Goal: Task Accomplishment & Management: Manage account settings

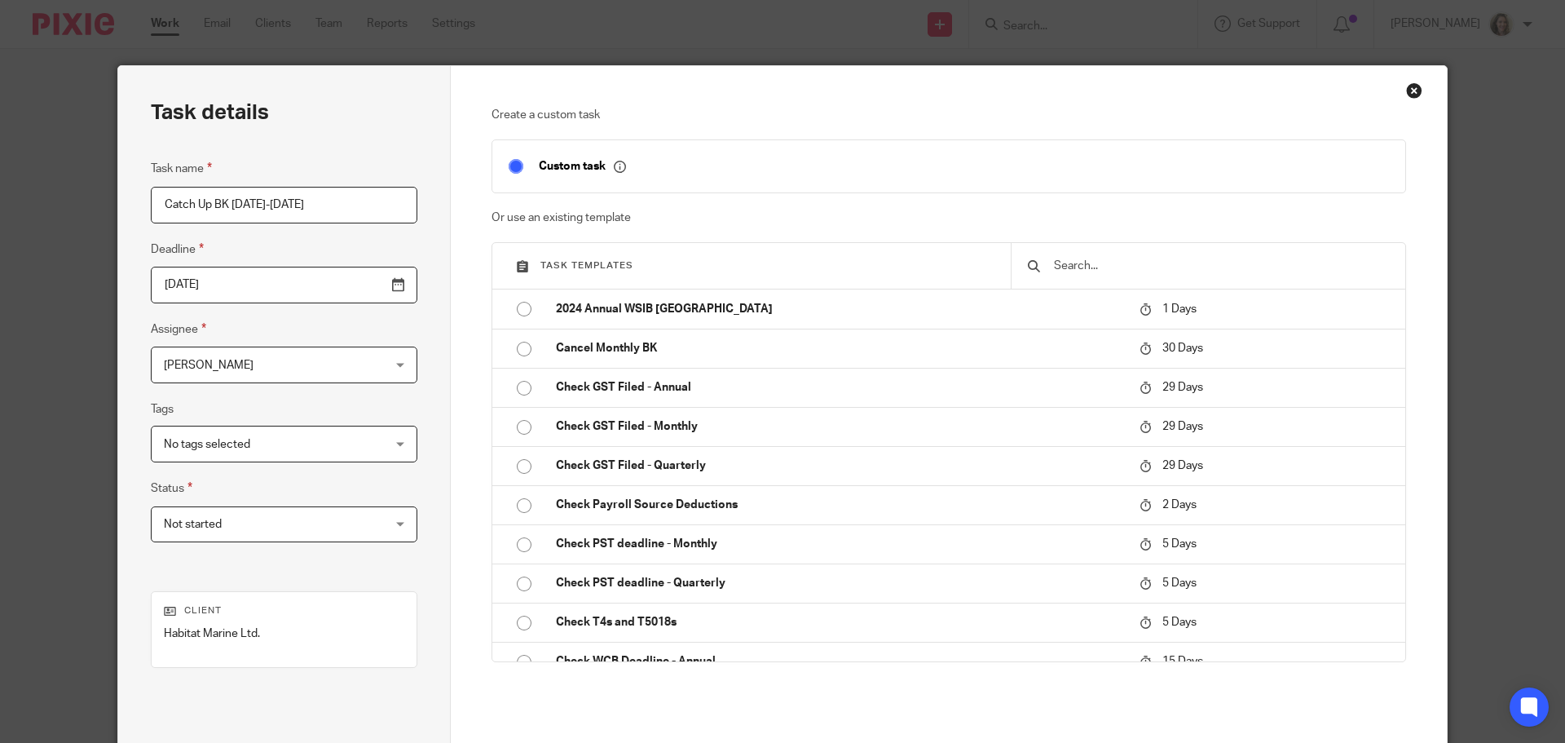
click at [272, 364] on span "[PERSON_NAME]" at bounding box center [265, 364] width 202 height 34
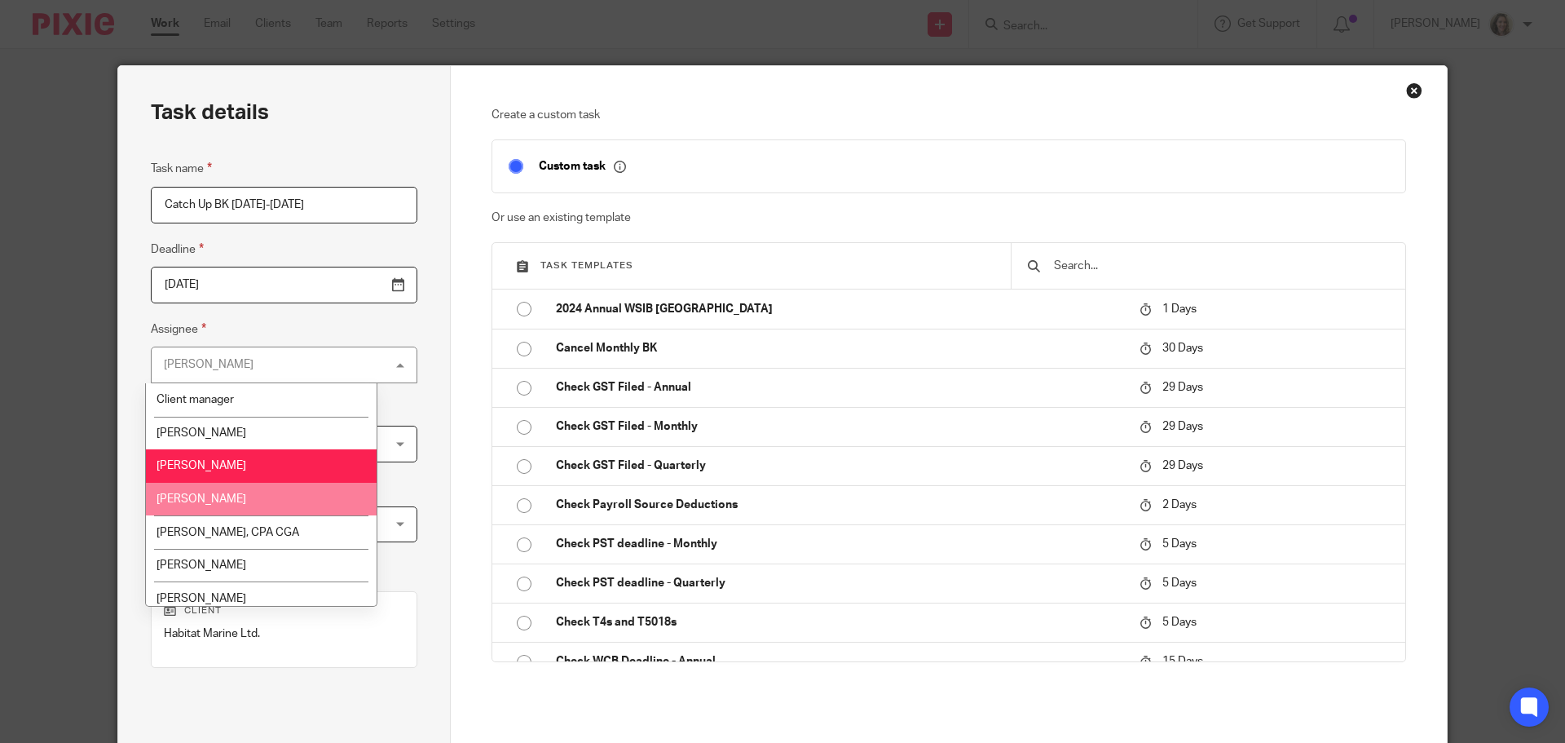
click at [270, 501] on li "[PERSON_NAME]" at bounding box center [261, 499] width 231 height 33
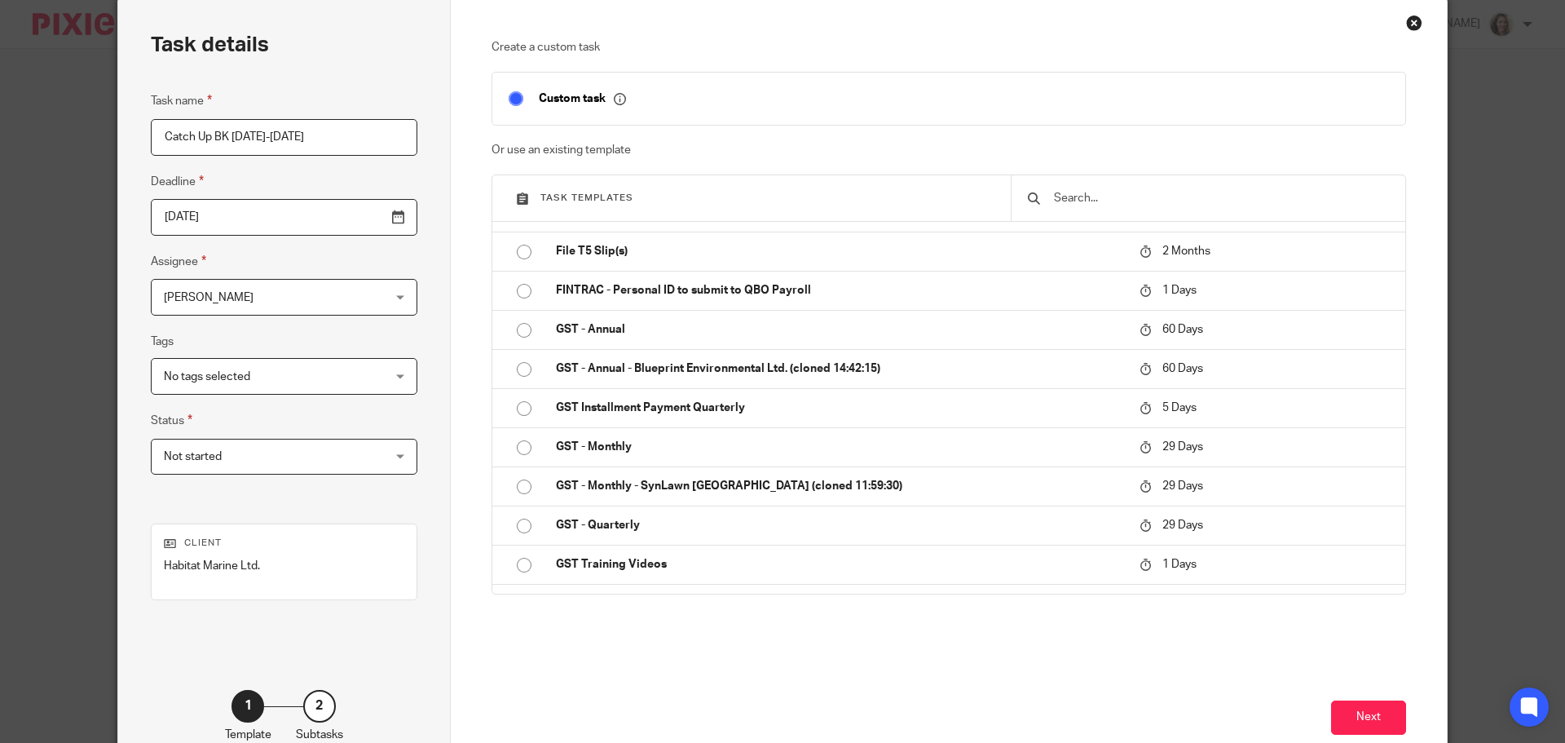
scroll to position [166, 0]
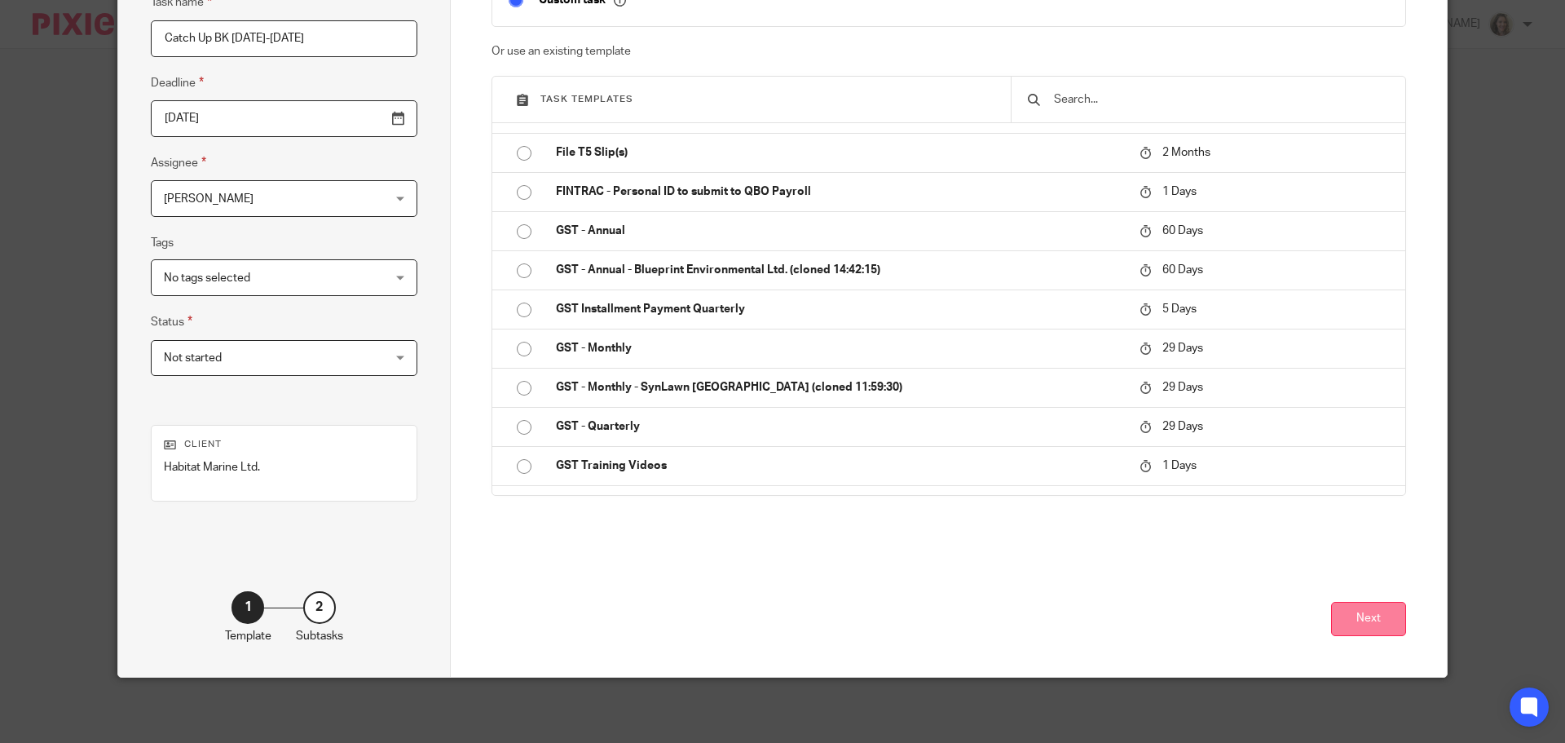
click at [1373, 623] on button "Next" at bounding box center [1368, 619] width 75 height 35
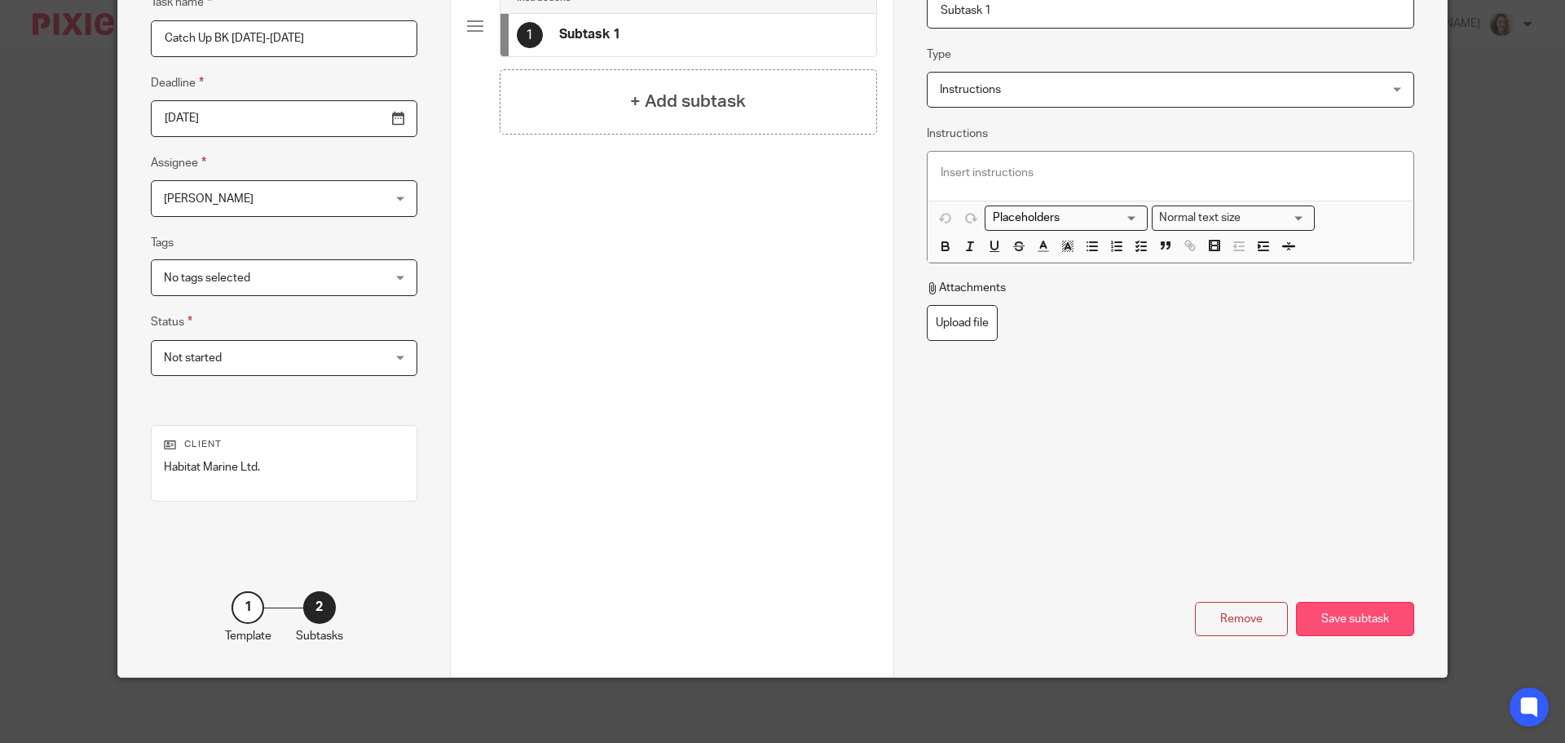
click at [1361, 625] on div "Save subtask" at bounding box center [1355, 619] width 118 height 35
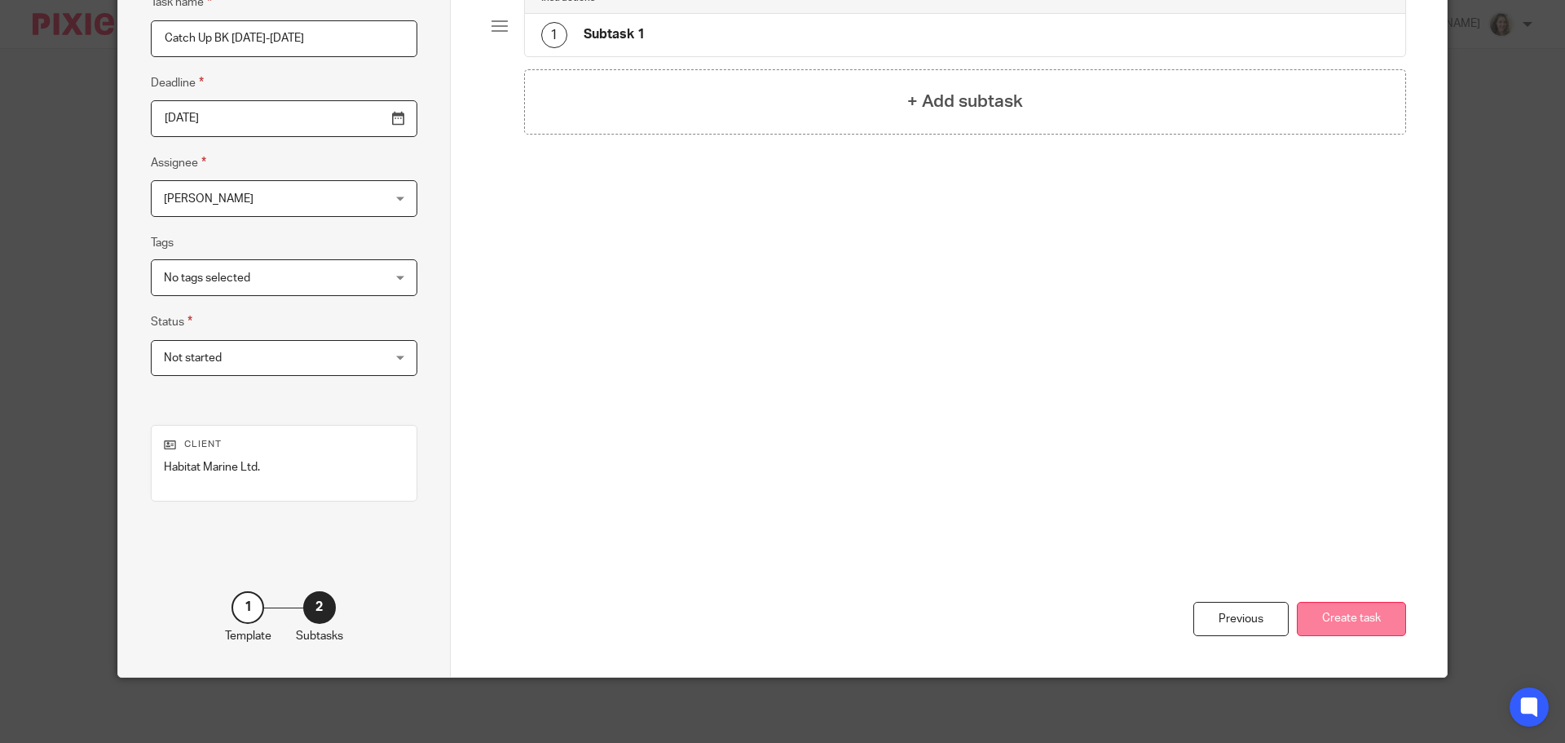
click at [1340, 612] on button "Create task" at bounding box center [1351, 619] width 109 height 35
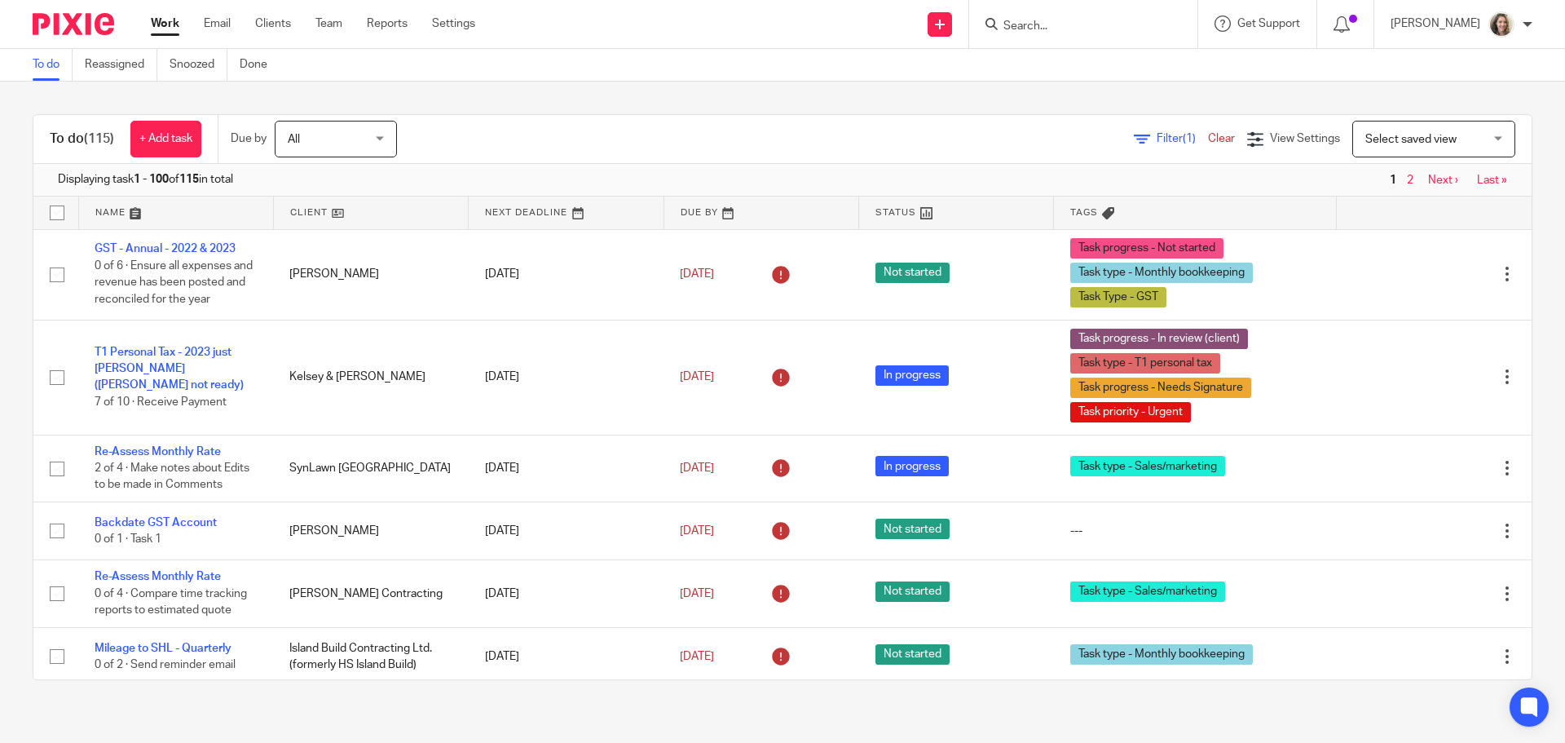
click at [1103, 24] on input "Search" at bounding box center [1075, 27] width 147 height 15
type input "habit"
click at [1111, 73] on link at bounding box center [1137, 70] width 276 height 38
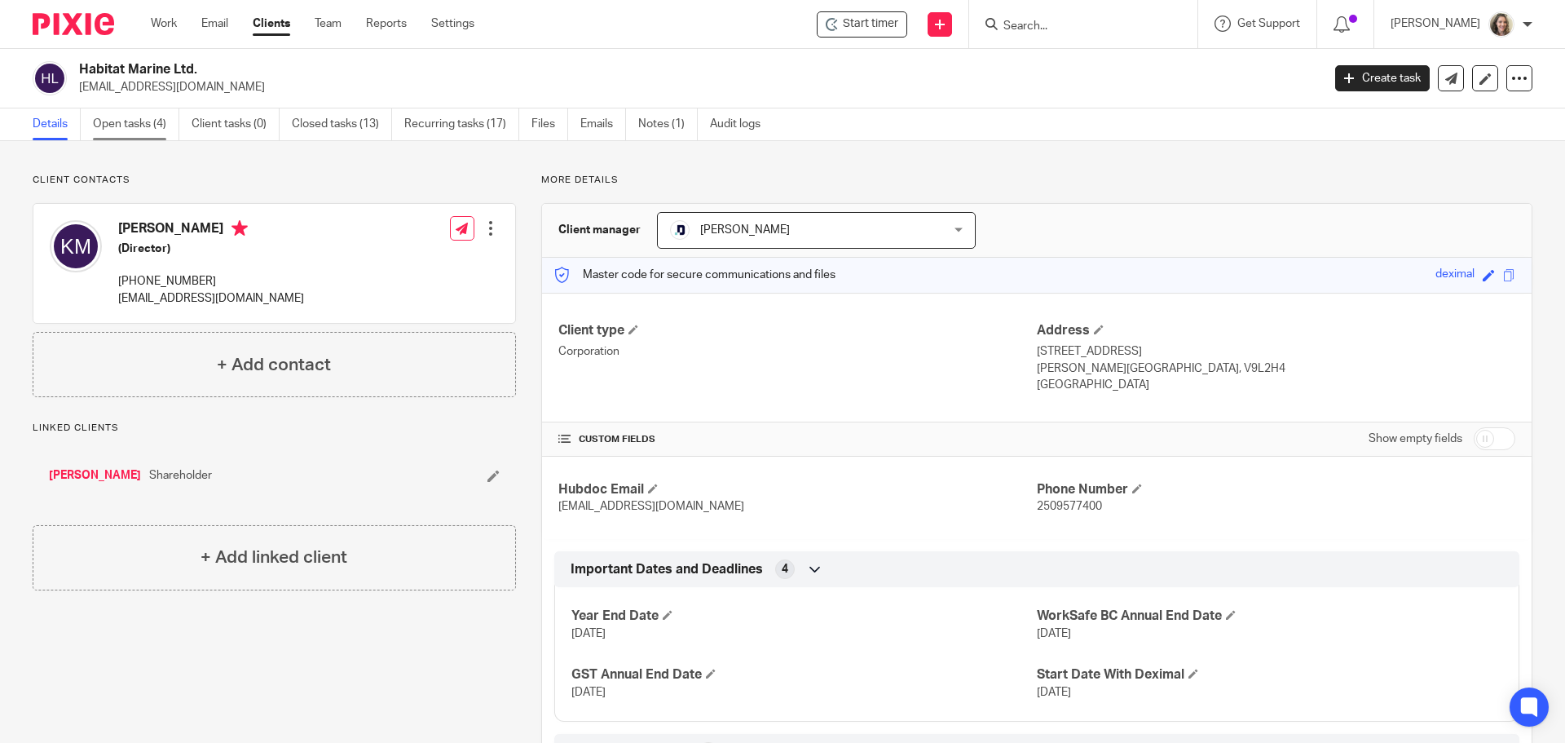
click at [119, 124] on link "Open tasks (4)" at bounding box center [136, 124] width 86 height 32
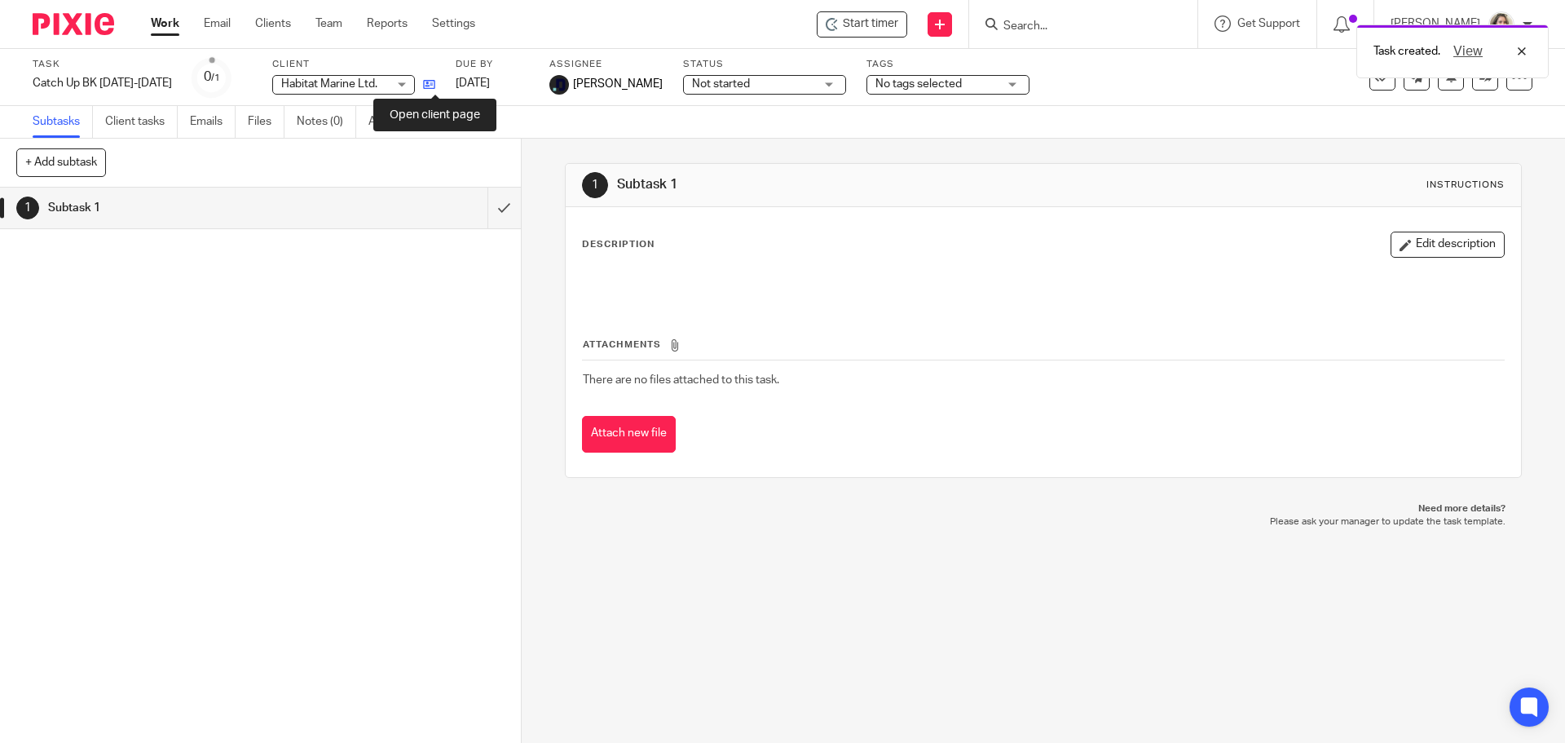
click at [435, 83] on icon at bounding box center [429, 84] width 12 height 12
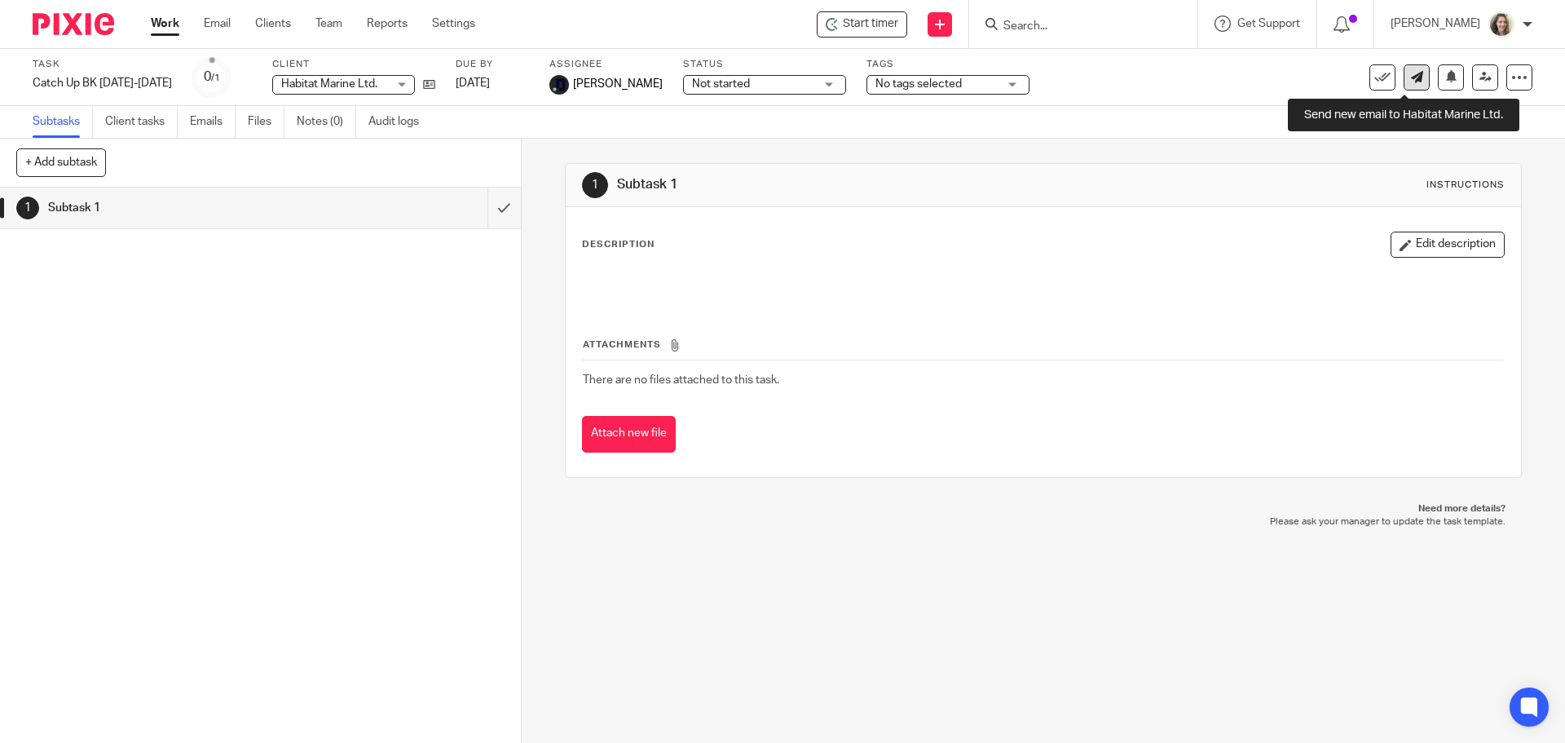
click at [1411, 80] on icon at bounding box center [1417, 77] width 12 height 12
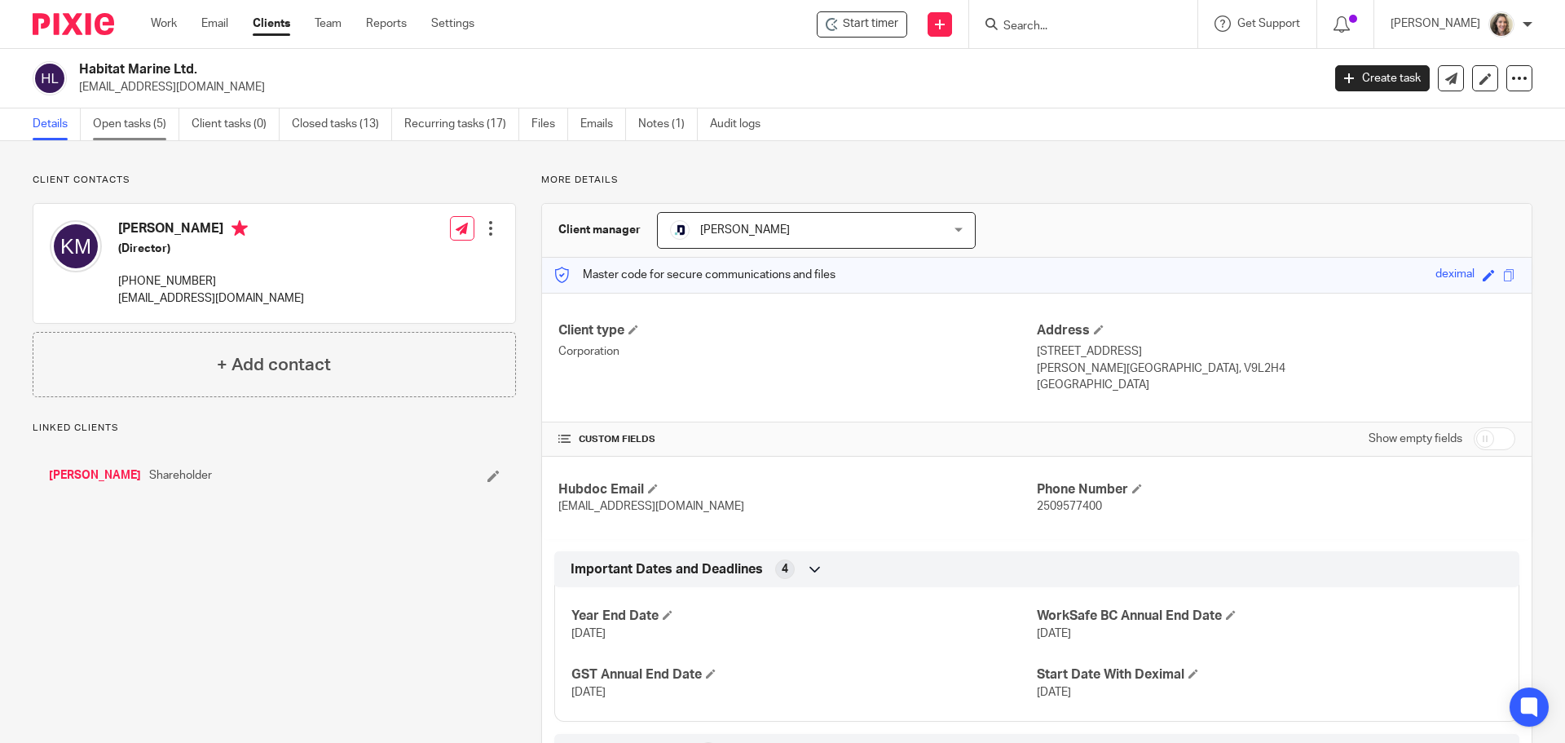
click at [147, 125] on link "Open tasks (5)" at bounding box center [136, 124] width 86 height 32
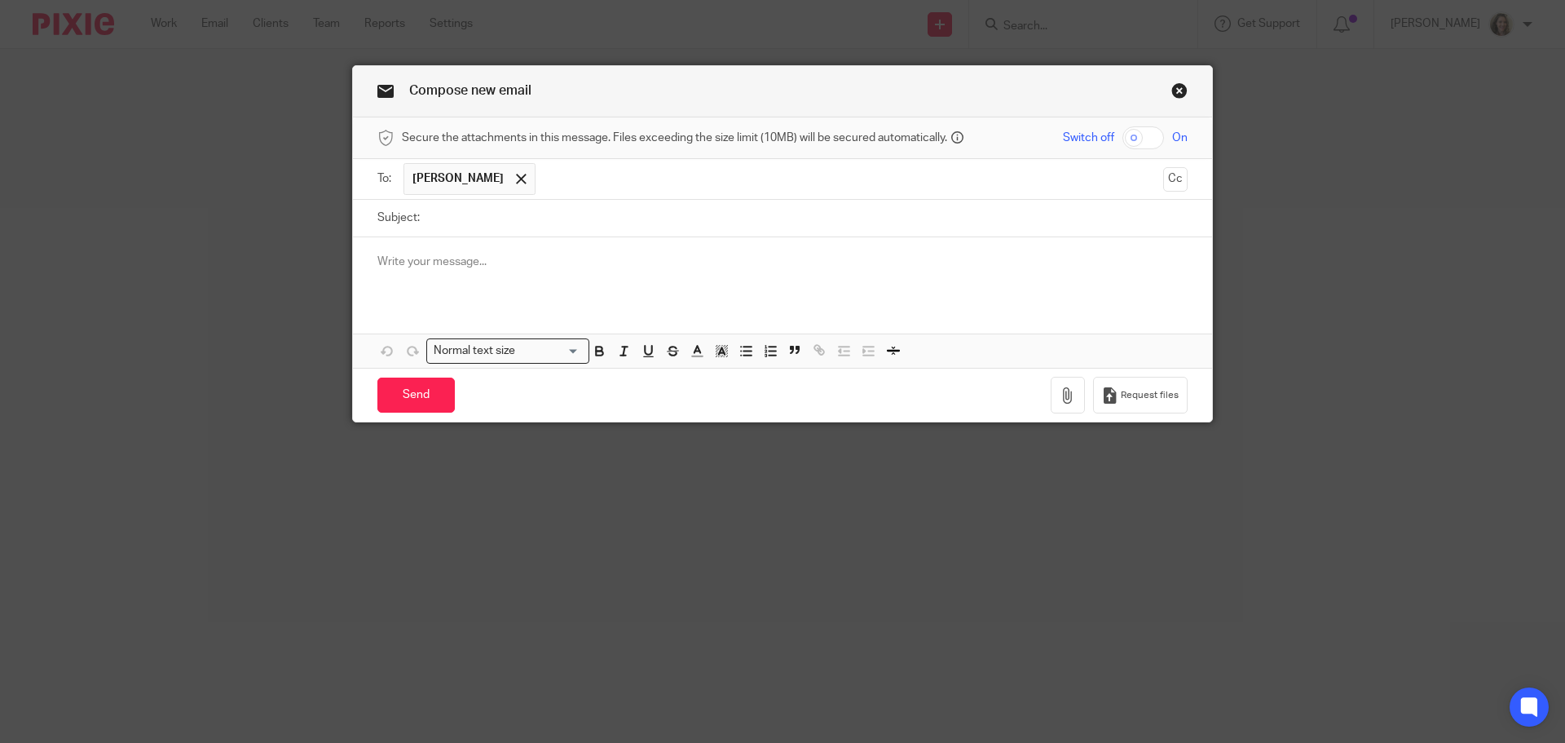
click at [504, 219] on input "Subject:" at bounding box center [808, 218] width 760 height 37
type input "2025 expense receipts to upload"
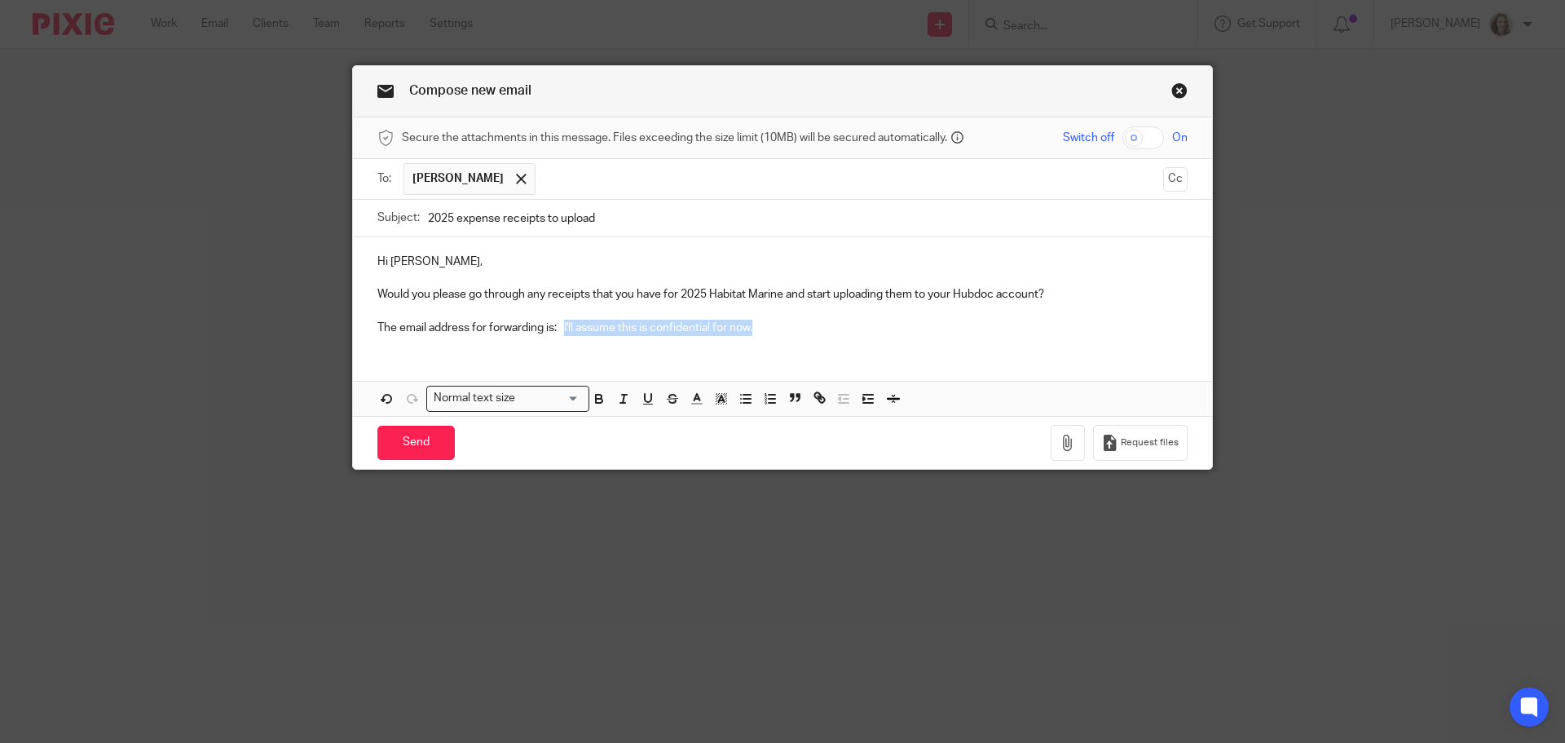
drag, startPoint x: 769, startPoint y: 326, endPoint x: 562, endPoint y: 324, distance: 207.1
click at [562, 324] on p "The email address for forwarding is: I'll assume this is confidential for now." at bounding box center [783, 328] width 810 height 16
copy p "I'll assume this is confidential for now."
drag, startPoint x: 770, startPoint y: 324, endPoint x: 562, endPoint y: 322, distance: 207.9
click at [562, 322] on p "The email address for forwarding is: I'll assume this is confidential for now." at bounding box center [783, 328] width 810 height 16
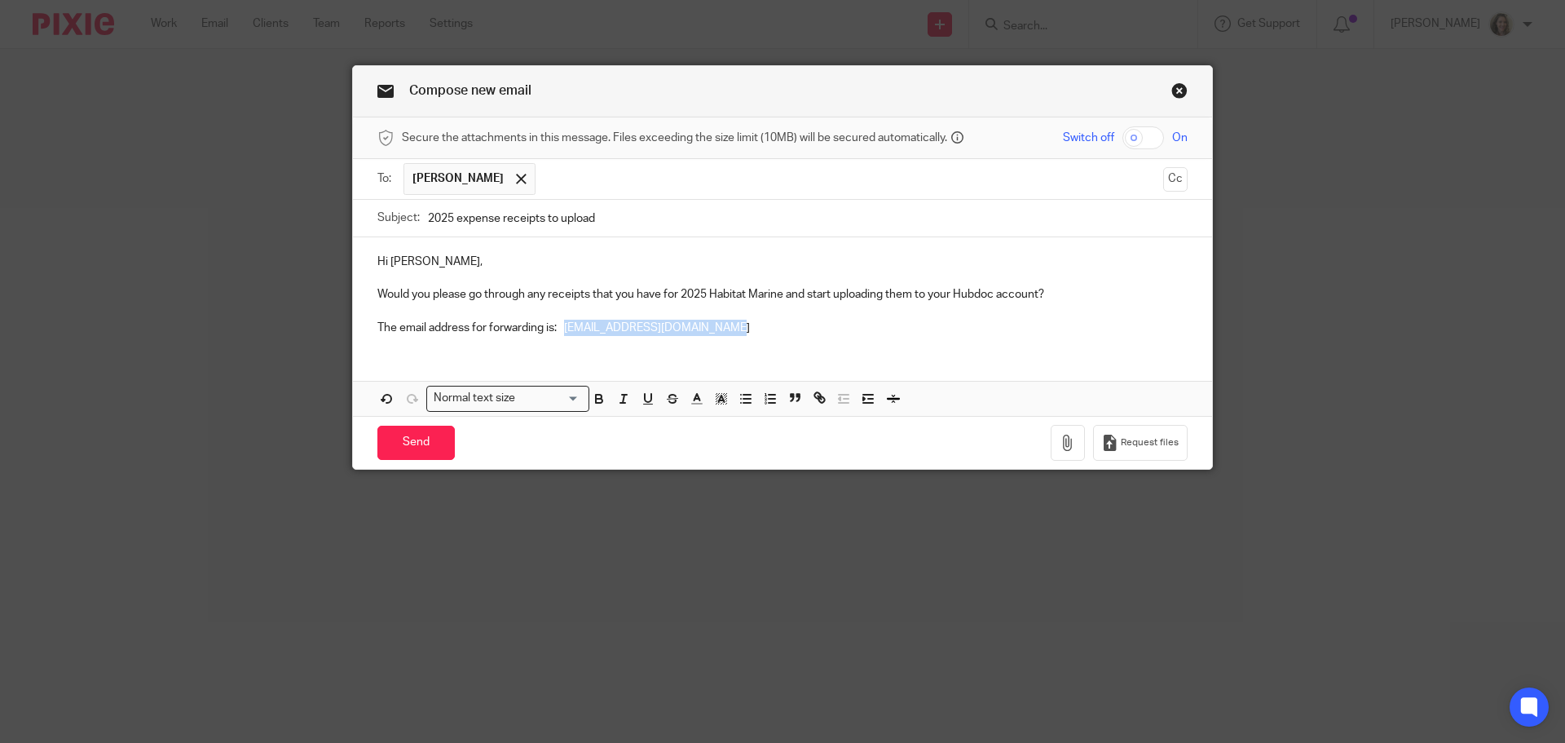
drag, startPoint x: 761, startPoint y: 328, endPoint x: 562, endPoint y: 329, distance: 199.0
click at [562, 329] on p "The email address for forwarding is: habitat.d278@app.hubdoc.com" at bounding box center [783, 328] width 810 height 16
click at [603, 394] on button "button" at bounding box center [599, 398] width 20 height 20
click at [623, 400] on line "button" at bounding box center [624, 399] width 2 height 8
click at [780, 328] on p "The email address for forwarding is: habitat.d278@app.hubdoc.com" at bounding box center [783, 328] width 810 height 16
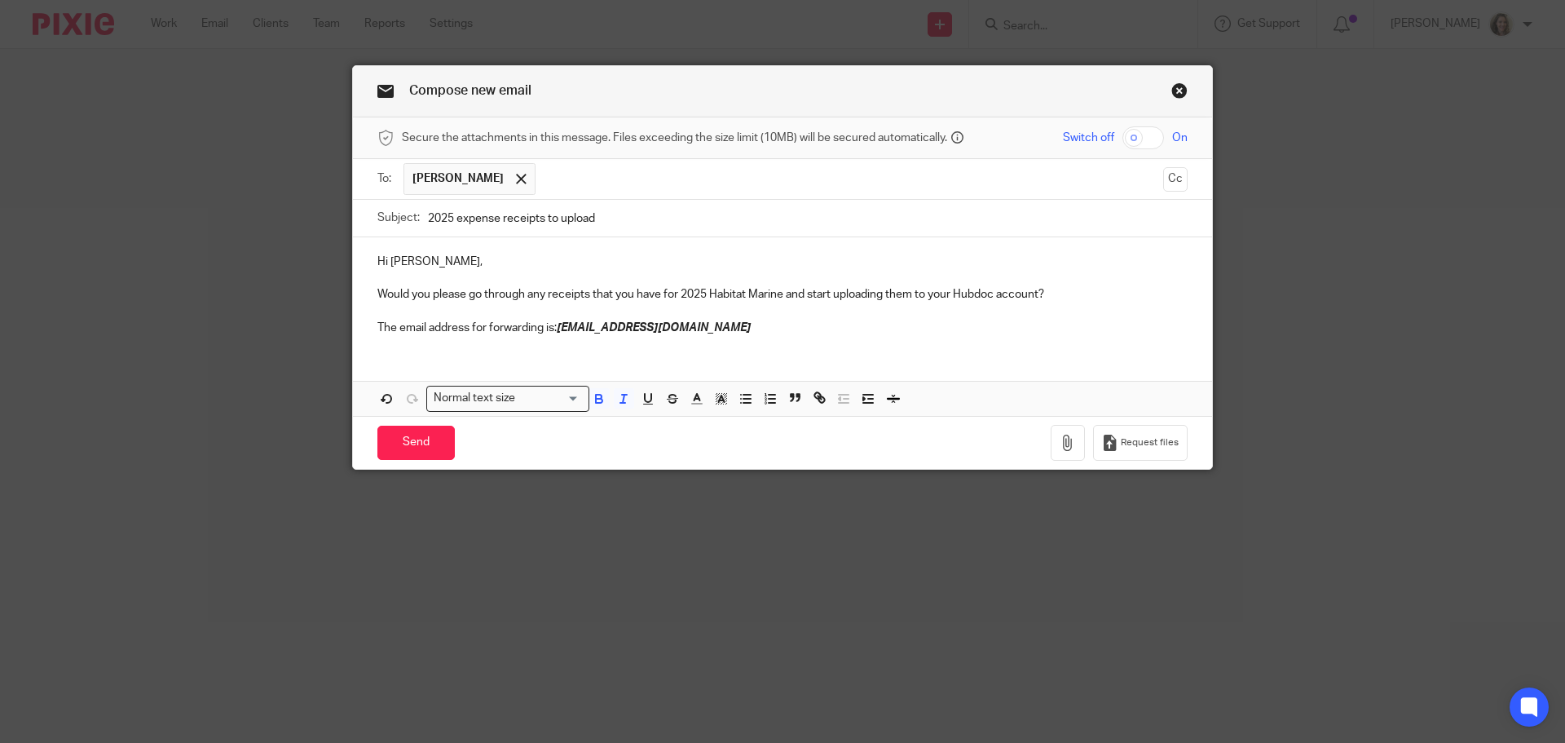
click at [783, 325] on p "The email address for forwarding is: habitat.d278@app.hubdoc.com" at bounding box center [783, 328] width 810 height 16
click at [849, 333] on p "The email address for forwarding is: habitat.d278@app.hubdoc.com" at bounding box center [783, 328] width 810 height 16
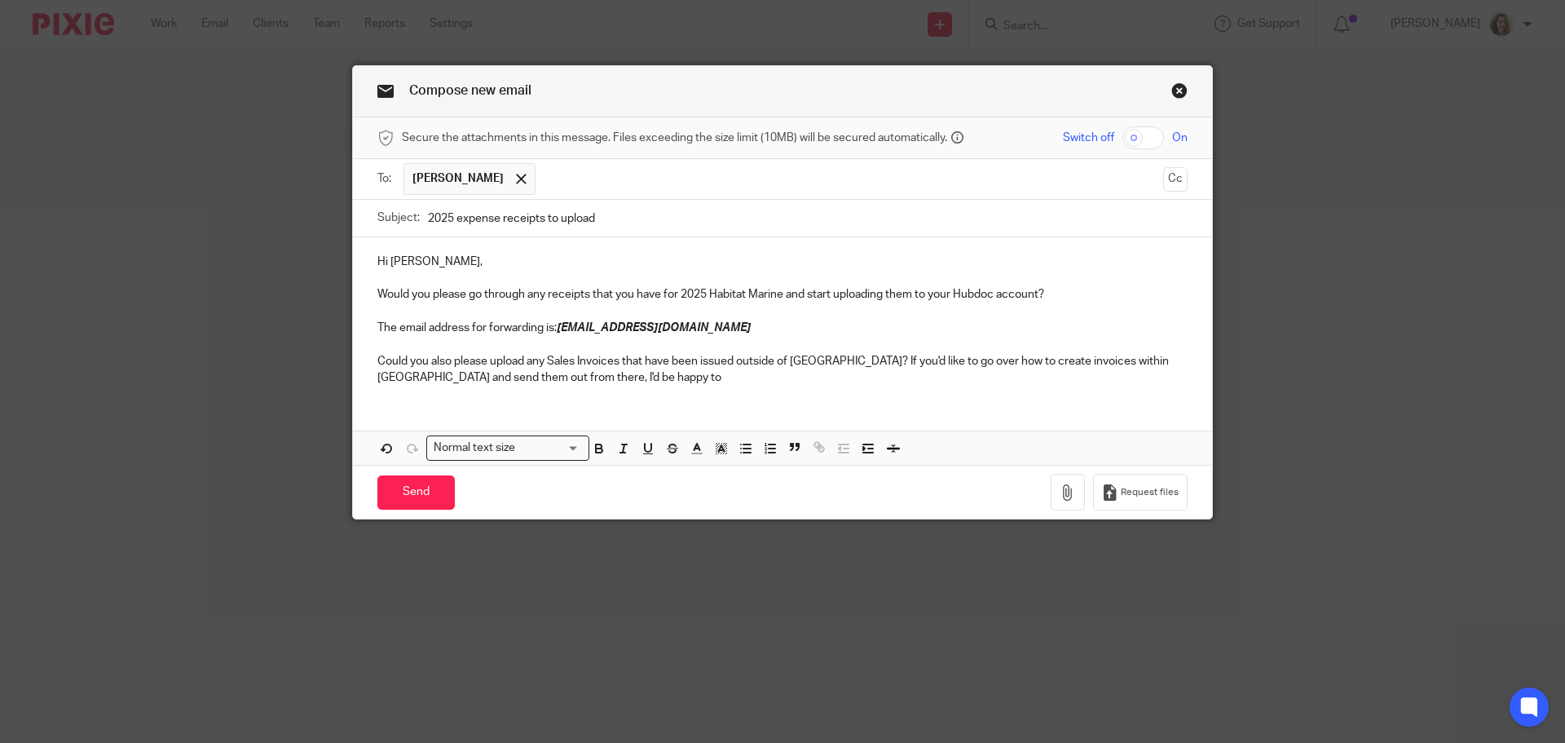
click at [700, 220] on input "2025 expense receipts to upload" at bounding box center [808, 218] width 760 height 37
type input "Habitat - 2025 expense receipts to upload"
click at [597, 375] on p "Could you also please upload any Sales Invoices that have been issued outside o…" at bounding box center [783, 369] width 810 height 33
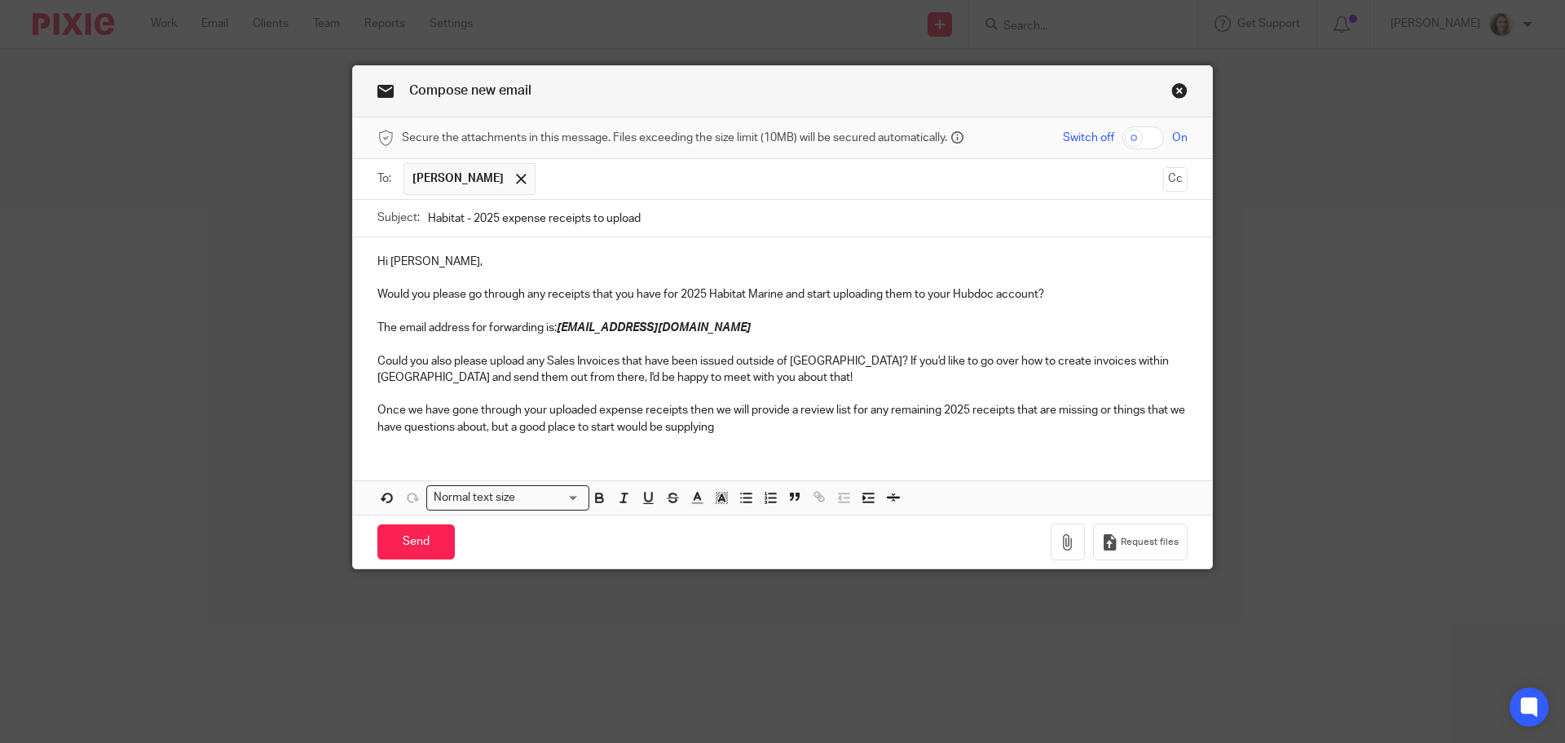
click at [542, 294] on p "Would you please go through any receipts that you have for 2025 Habitat Marine …" at bounding box center [783, 294] width 810 height 16
click at [368, 290] on div "Hi Karen, Would you please go through any expense receipts that you have for 20…" at bounding box center [782, 342] width 859 height 210
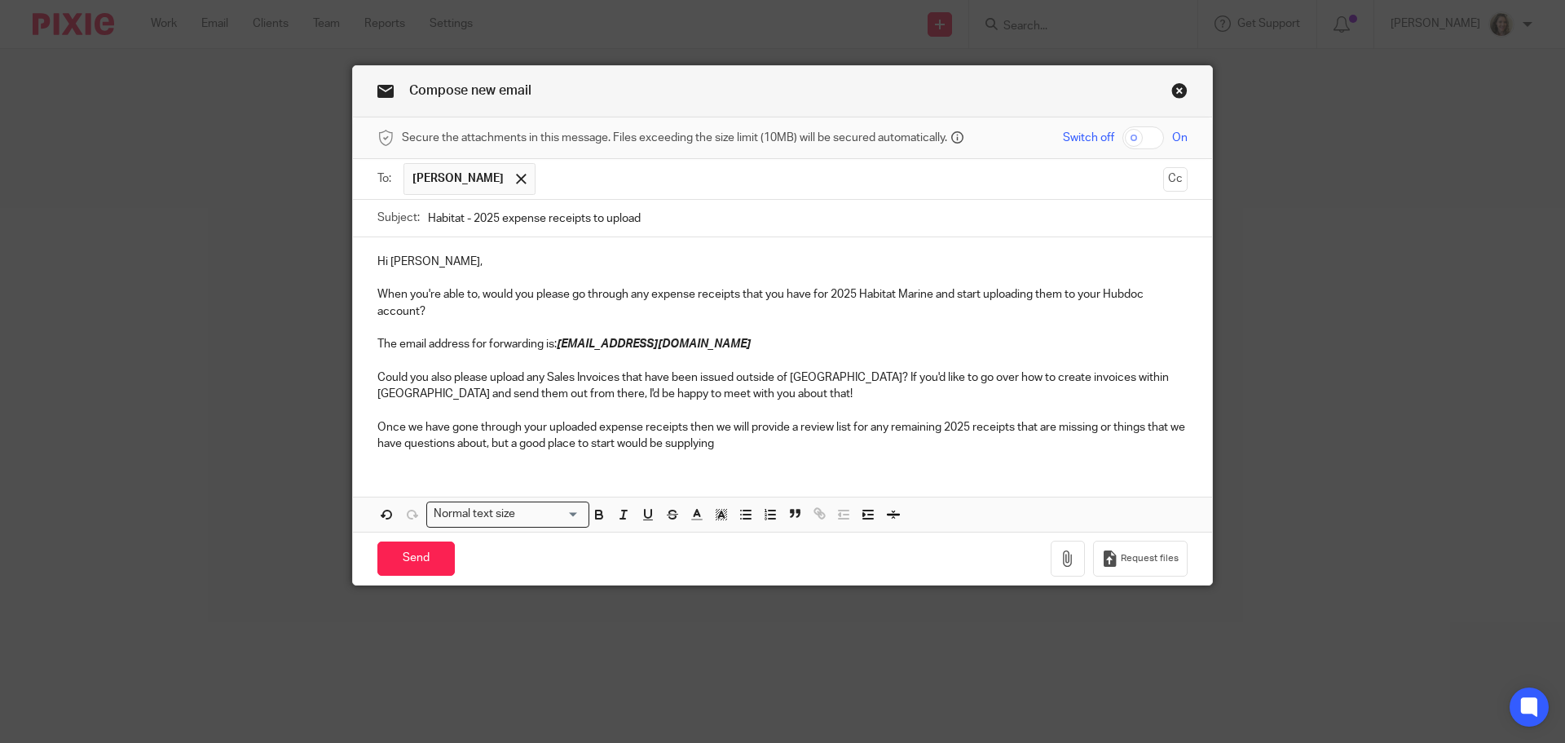
click at [615, 379] on p "Could you also please upload any Sales Invoices that have been issued outside o…" at bounding box center [783, 385] width 810 height 33
click at [779, 444] on p "Once we have gone through your uploaded expense receipts then we will provide a…" at bounding box center [783, 435] width 810 height 33
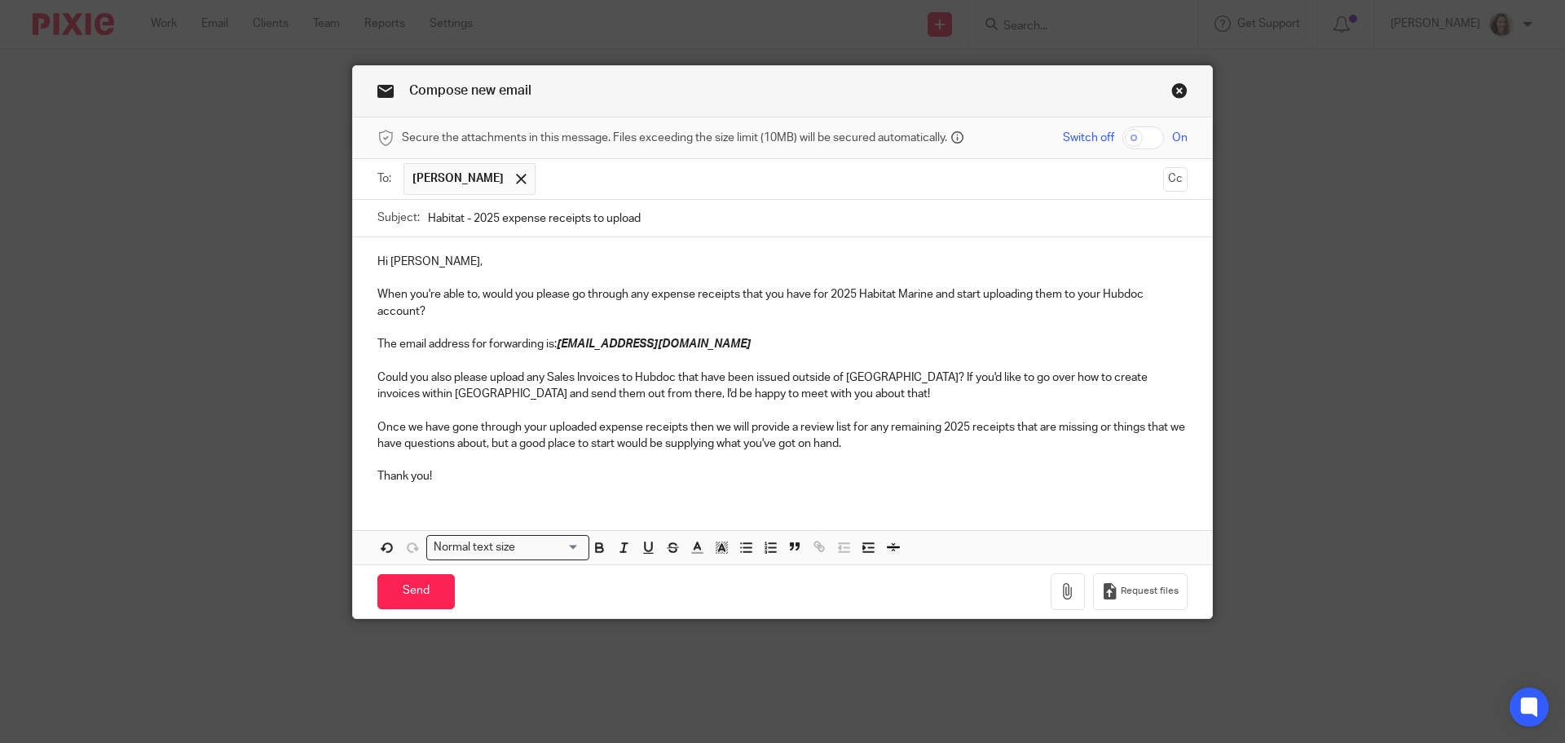
drag, startPoint x: 413, startPoint y: 307, endPoint x: 455, endPoint y: 348, distance: 58.2
click at [413, 307] on p "When you're able to, would you please go through any expense receipts that you …" at bounding box center [783, 302] width 810 height 33
click at [417, 596] on input "Send" at bounding box center [416, 591] width 77 height 35
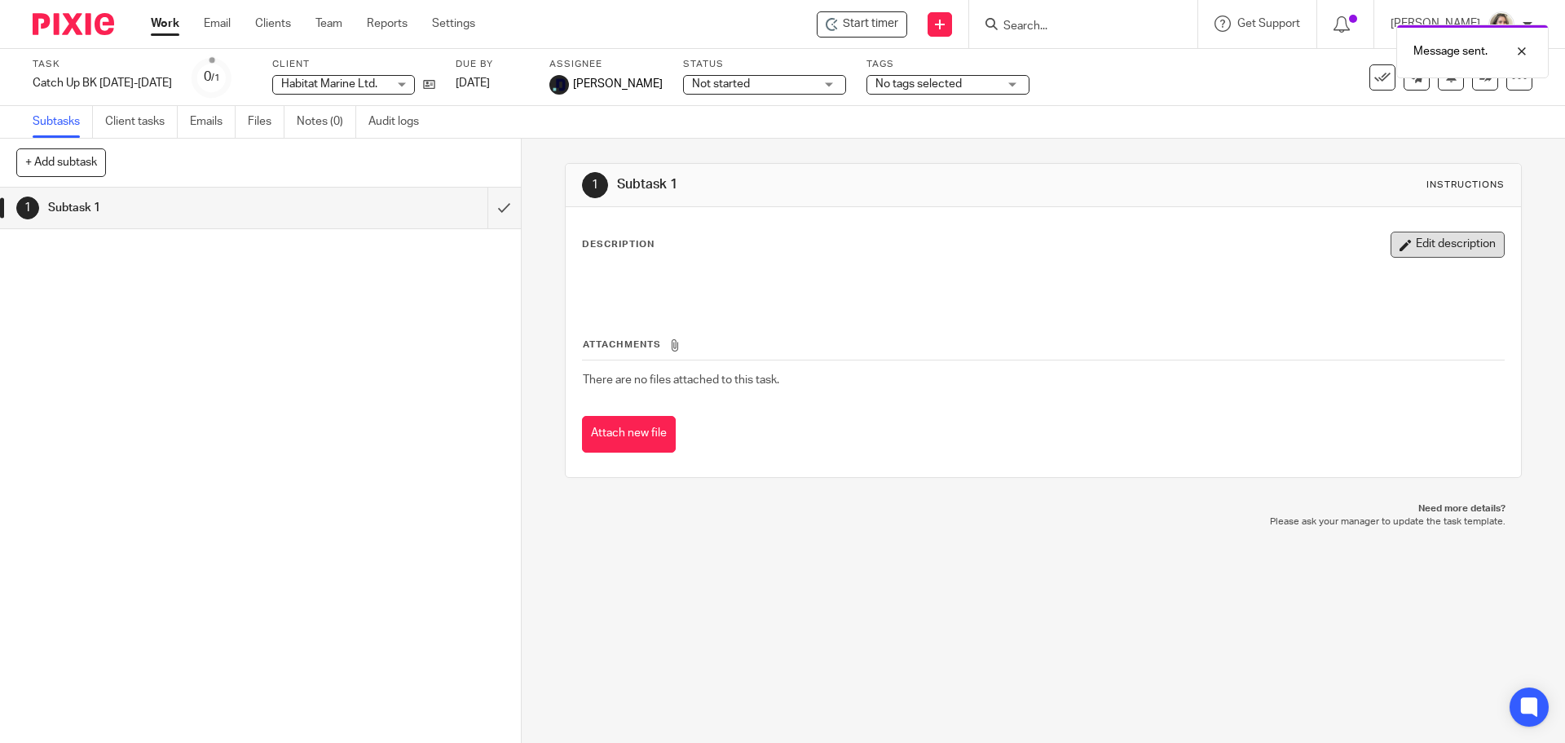
click at [1428, 245] on button "Edit description" at bounding box center [1448, 245] width 114 height 26
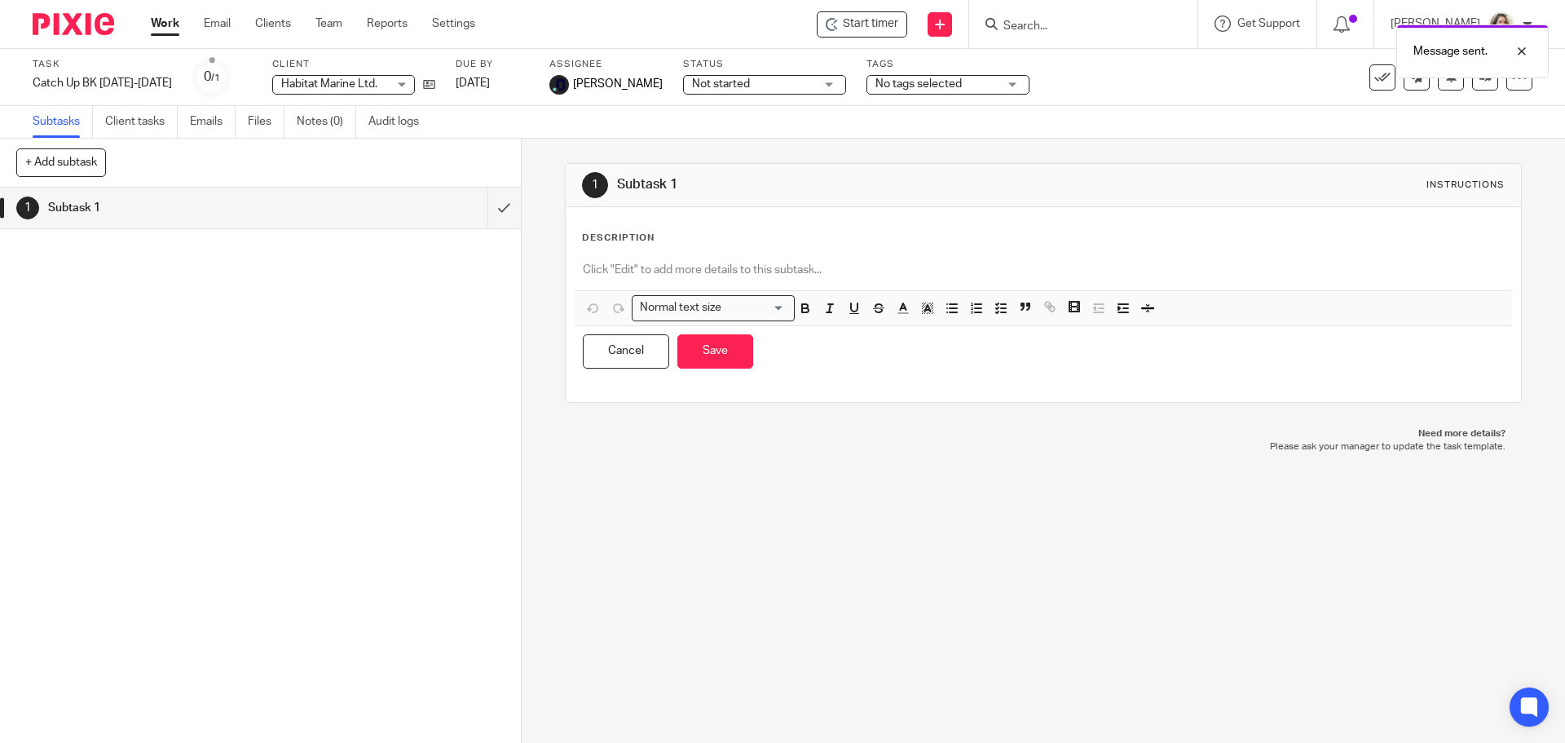
click at [785, 268] on p at bounding box center [1043, 270] width 921 height 16
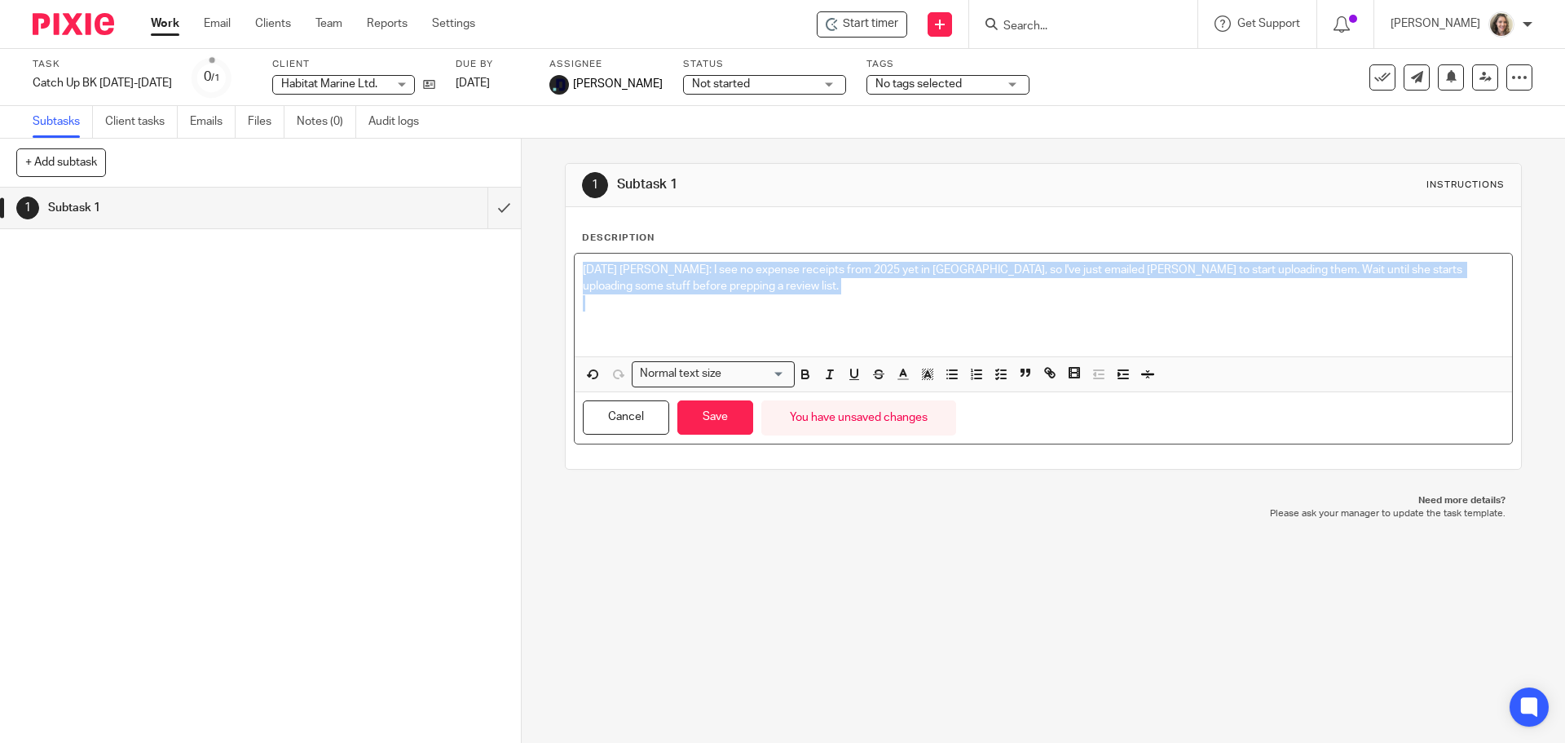
drag, startPoint x: 713, startPoint y: 294, endPoint x: 529, endPoint y: 251, distance: 189.3
click at [529, 251] on div "1 Subtask 1 Instructions Description 8/19/2025 Alicia: I see no expense receipt…" at bounding box center [1044, 441] width 1044 height 604
click at [798, 377] on icon "button" at bounding box center [805, 374] width 15 height 15
click at [829, 377] on line "button" at bounding box center [830, 374] width 2 height 8
click at [723, 420] on button "Save" at bounding box center [716, 417] width 76 height 35
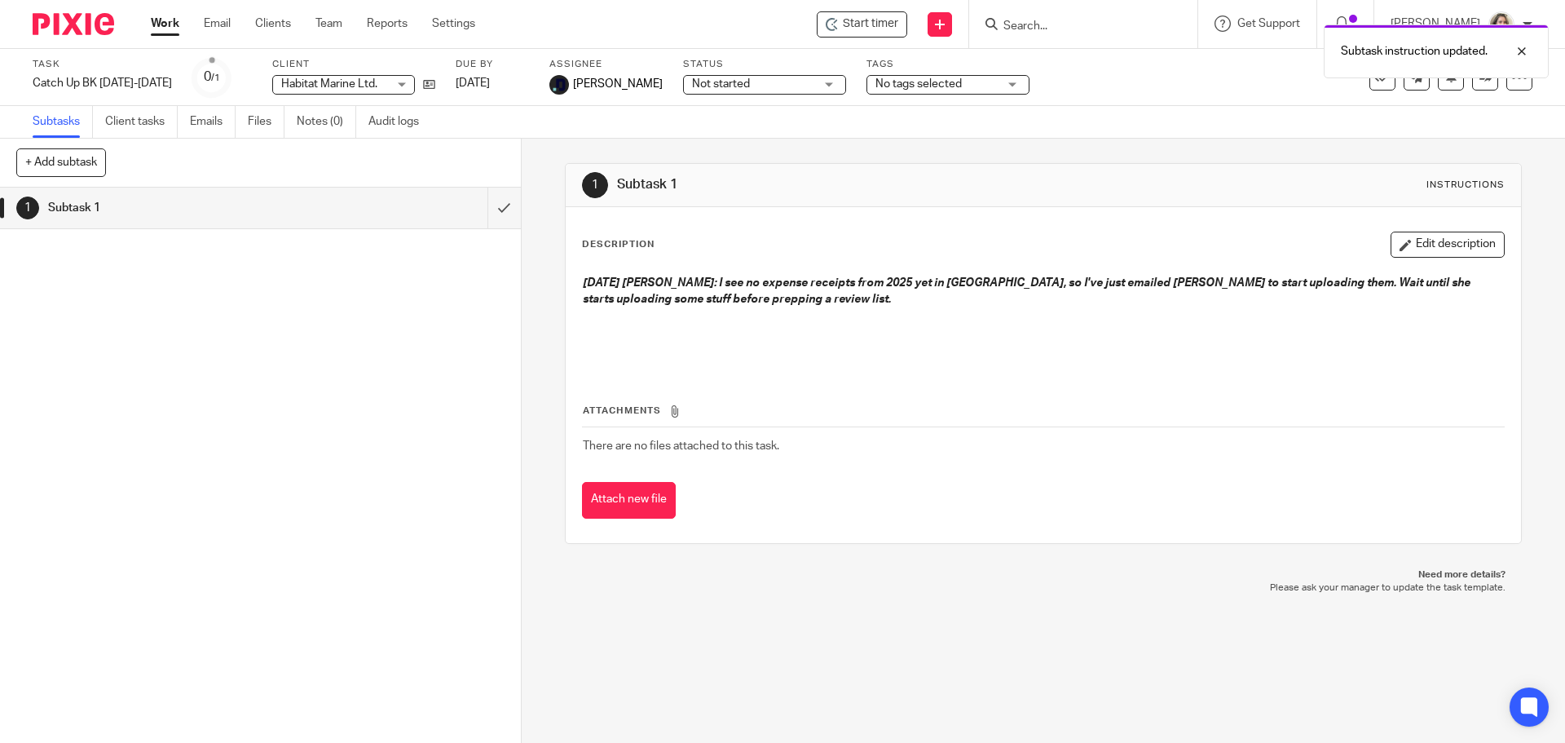
click at [1188, 94] on div "Task Catch Up BK Jan-June 2025 Save Catch Up BK Jan-June 2025 0 /1 Client Habit…" at bounding box center [658, 77] width 1250 height 39
click at [435, 82] on icon at bounding box center [429, 84] width 12 height 12
click at [163, 23] on link "Work" at bounding box center [165, 23] width 29 height 16
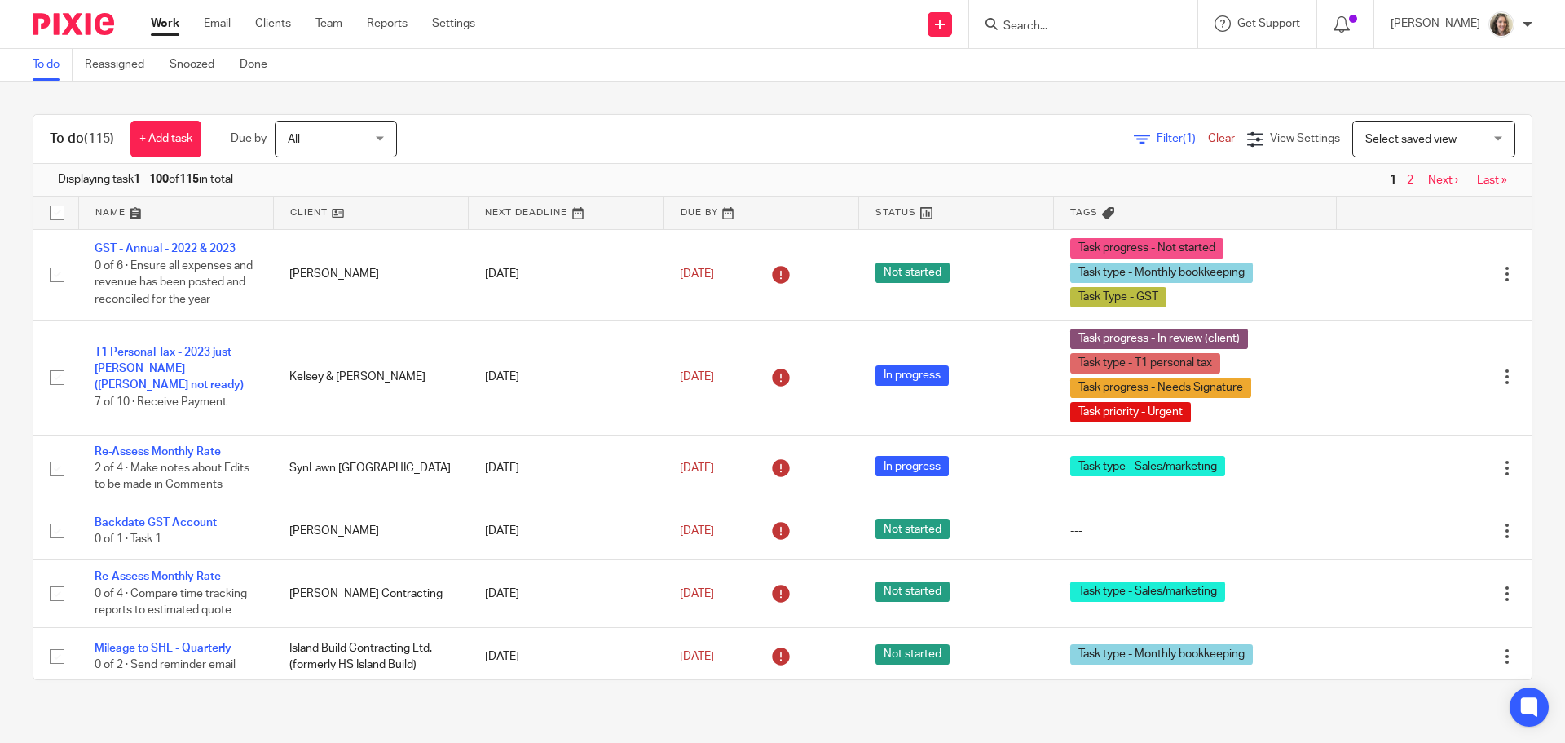
click at [1405, 140] on span "Select saved view" at bounding box center [1411, 139] width 91 height 11
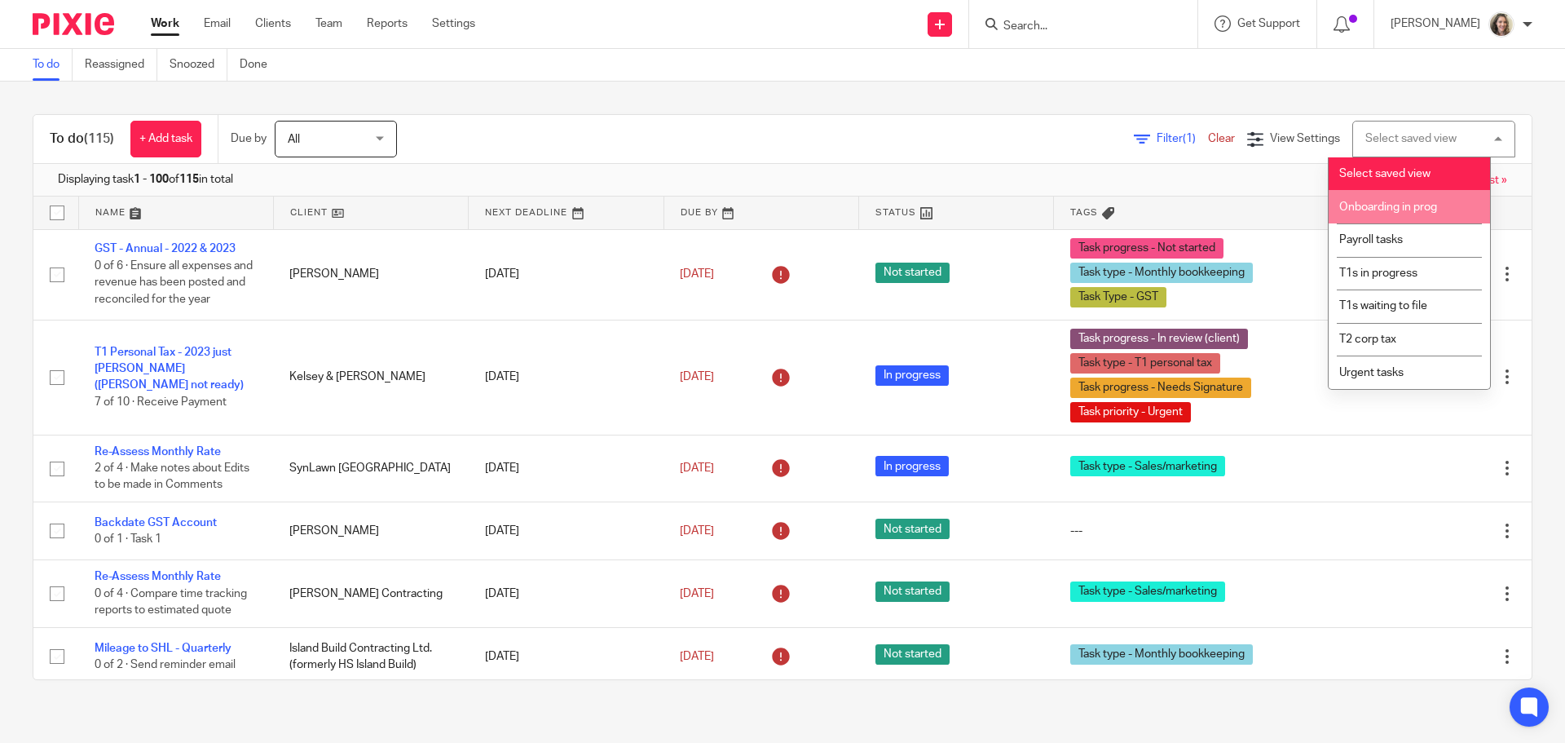
click at [1402, 198] on li "Onboarding in prog" at bounding box center [1409, 206] width 161 height 33
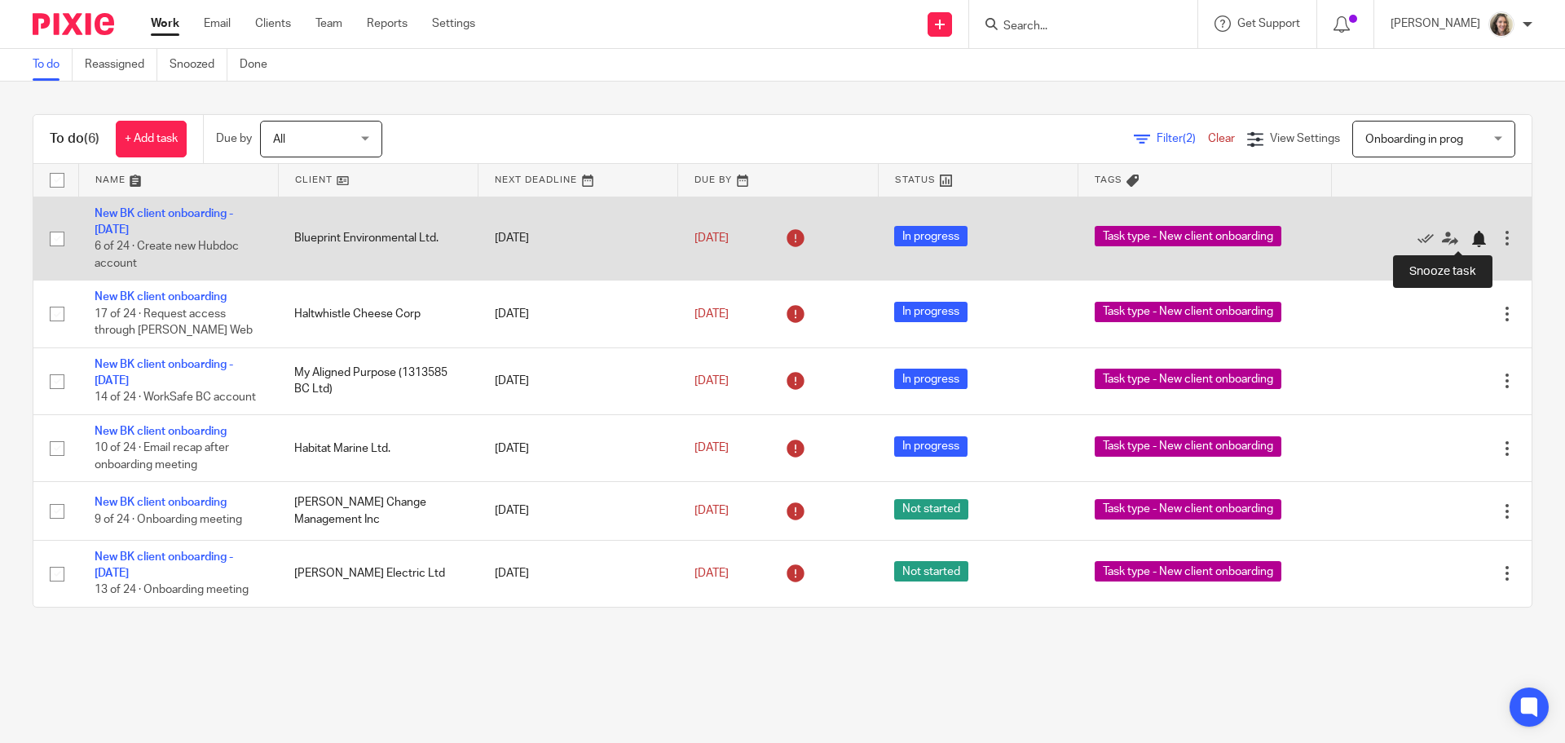
click at [1471, 241] on div at bounding box center [1479, 239] width 16 height 16
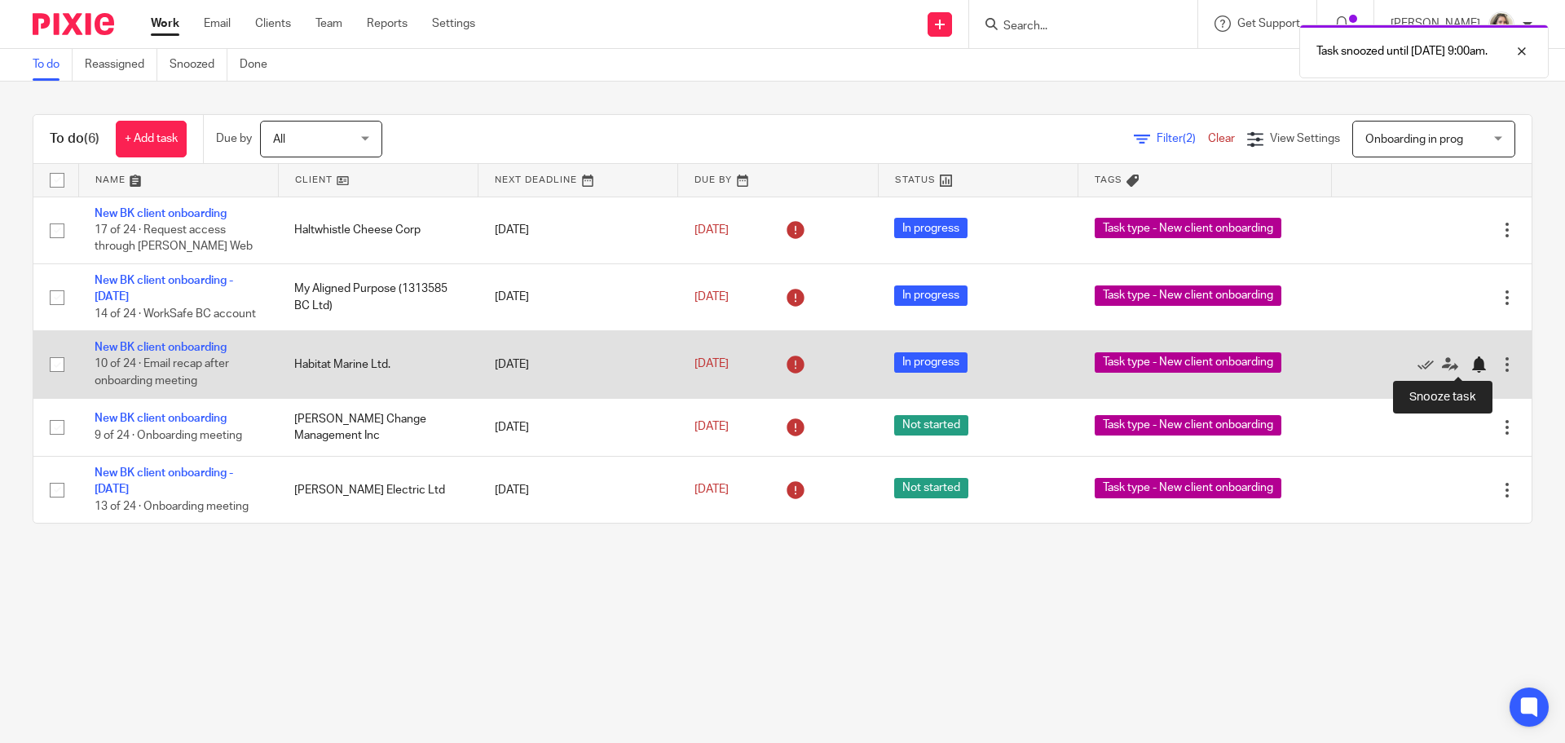
click at [1471, 366] on div at bounding box center [1479, 364] width 16 height 16
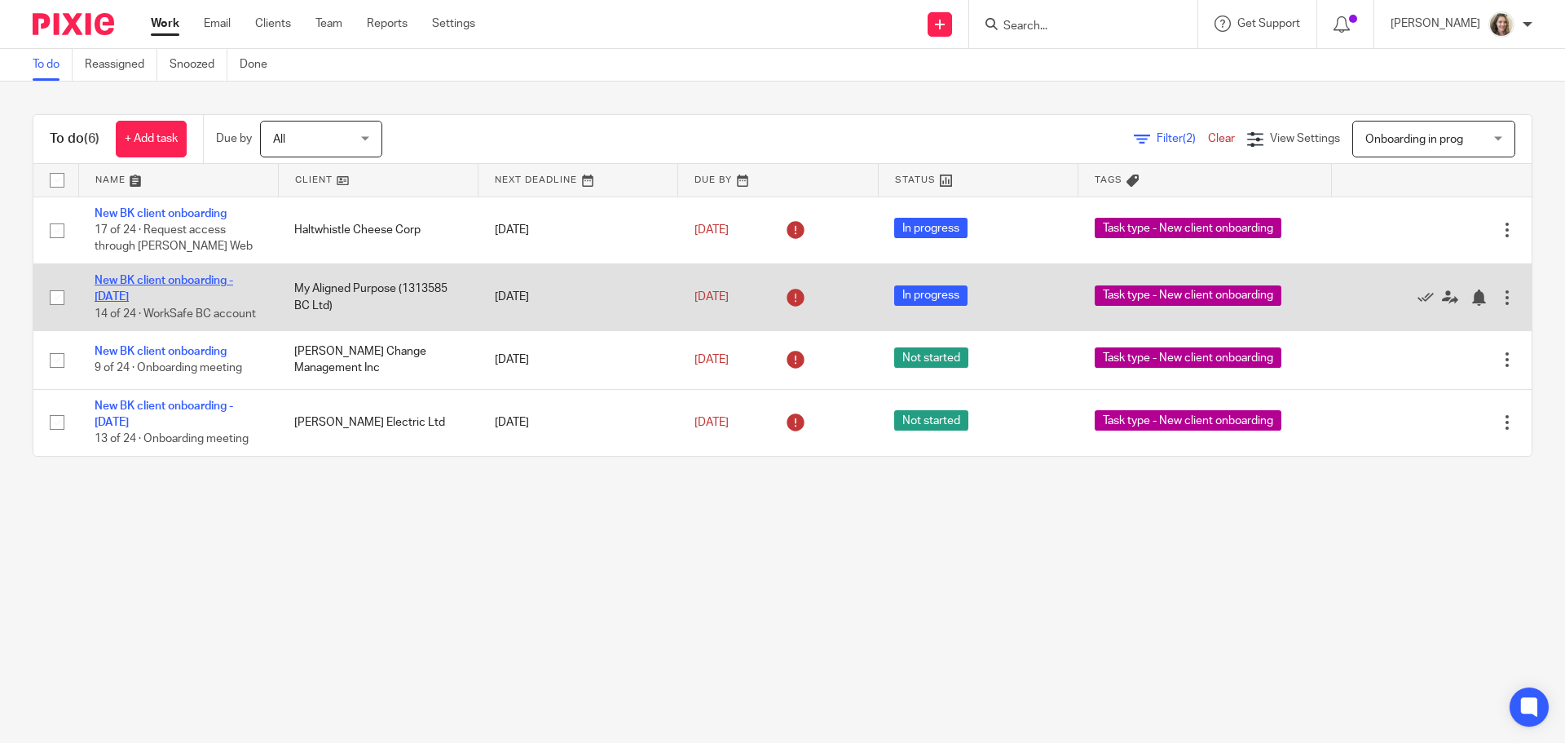
click at [170, 280] on link "New BK client onboarding - [DATE]" at bounding box center [164, 289] width 139 height 28
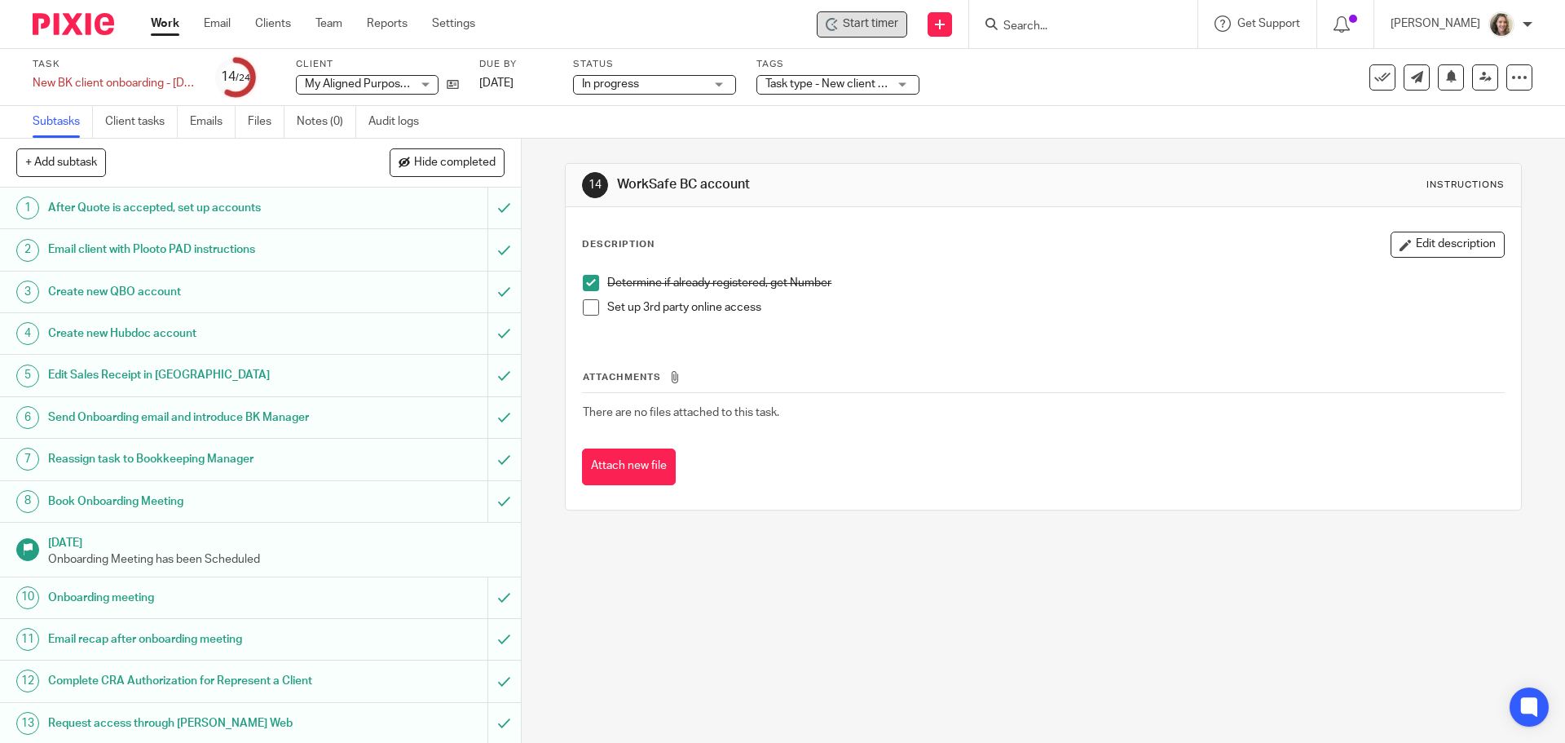
click at [887, 26] on span "Start timer" at bounding box center [870, 23] width 55 height 17
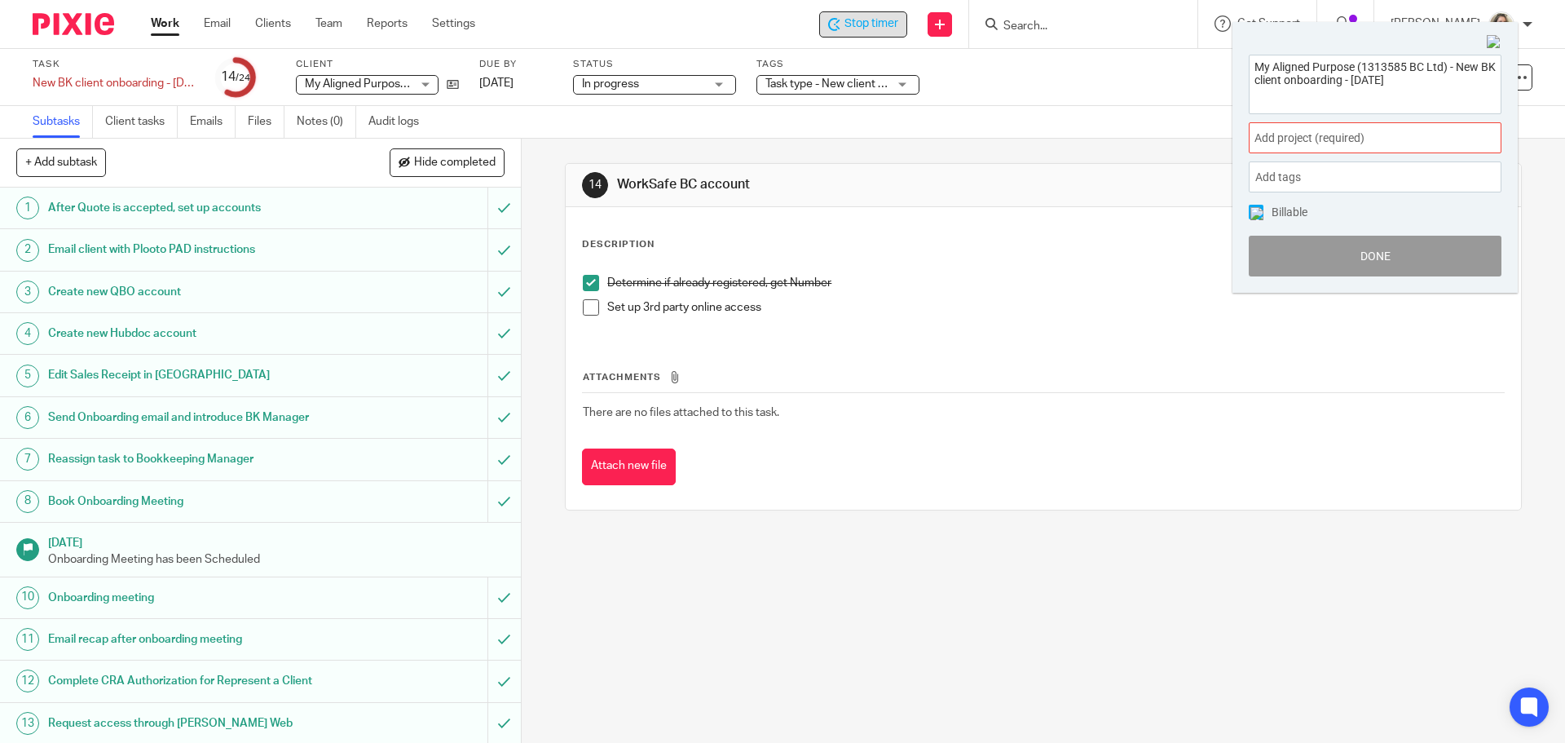
click at [1362, 132] on span "Add project (required) :" at bounding box center [1357, 138] width 205 height 17
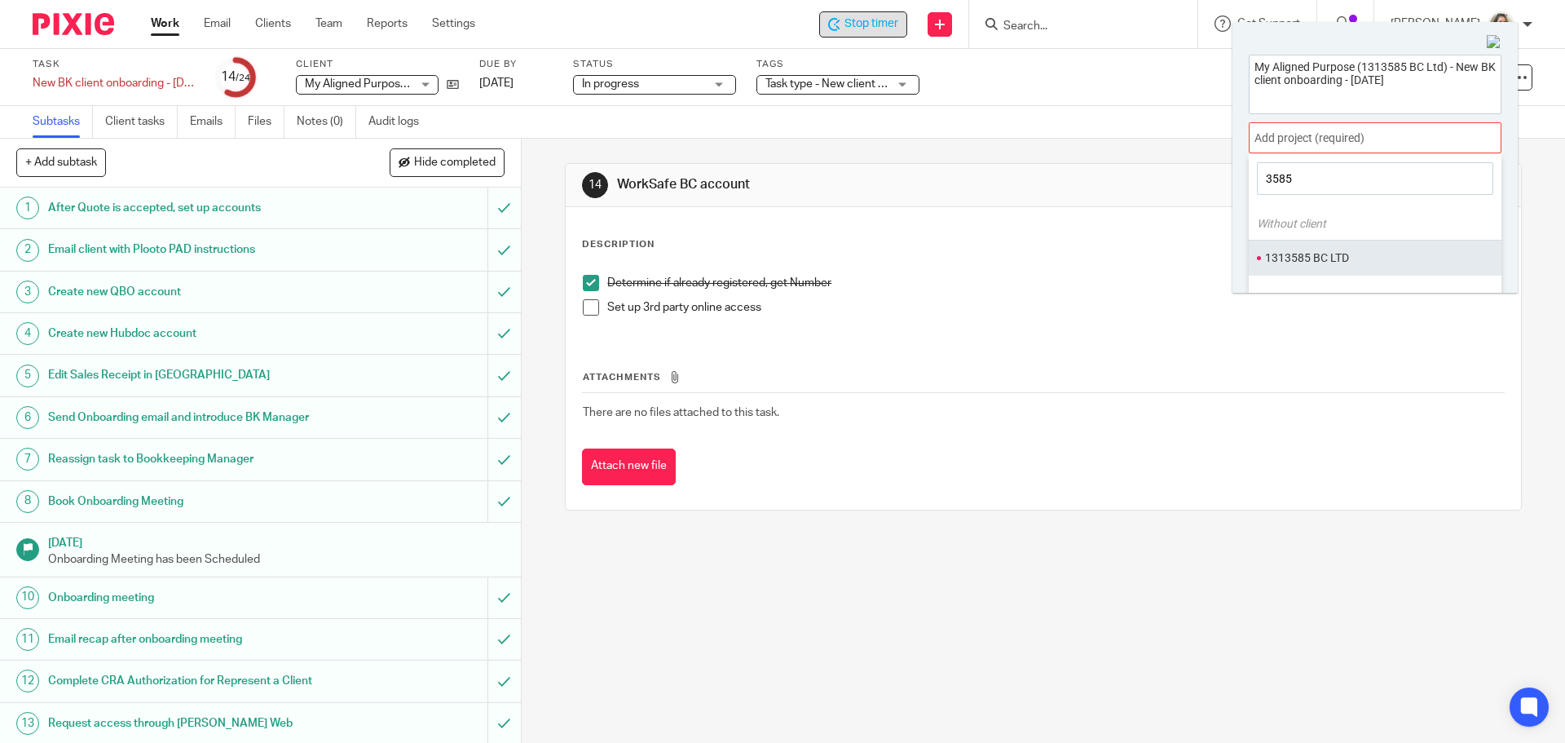
type input "3585"
click at [1330, 255] on li "1313585 BC LTD" at bounding box center [1371, 257] width 213 height 17
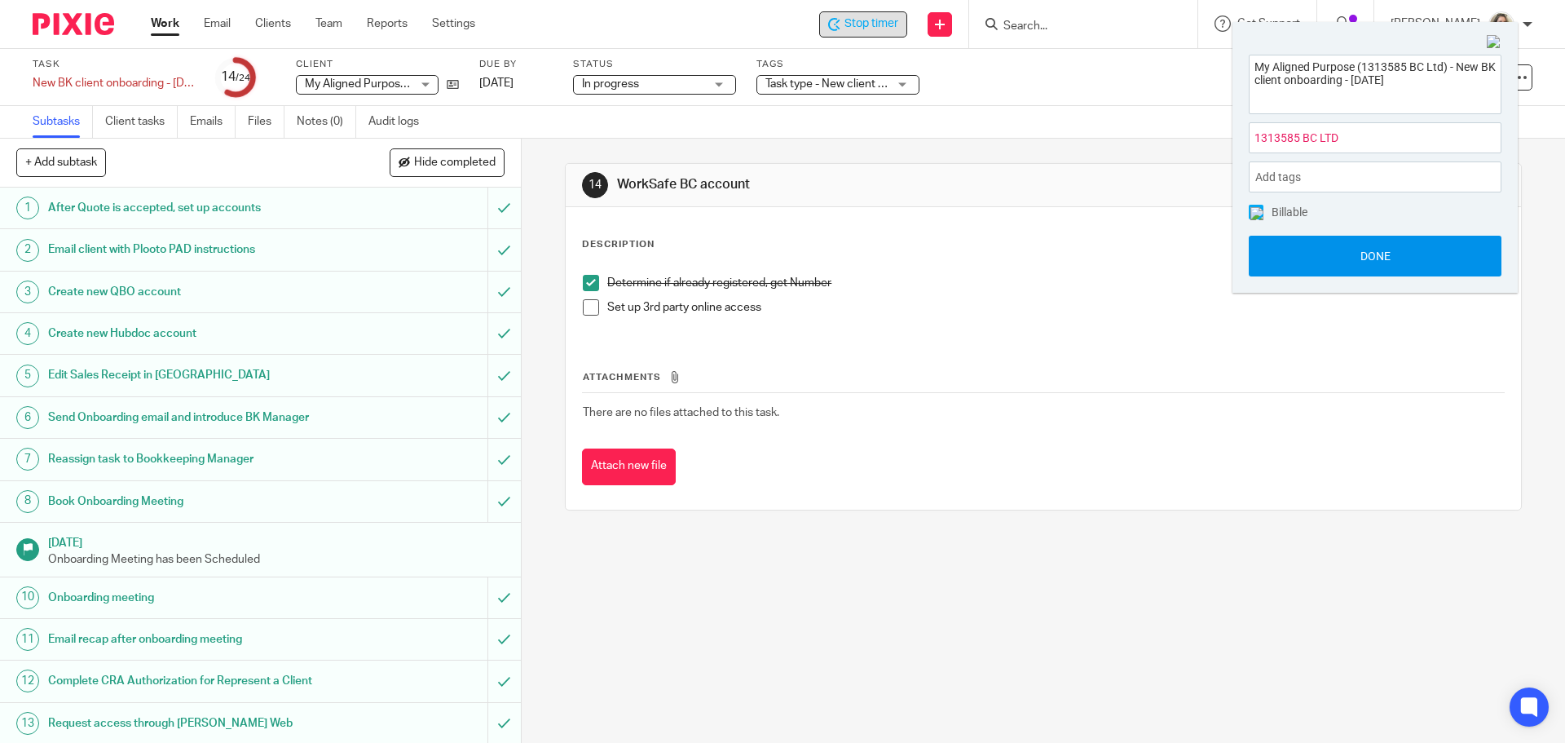
click at [1371, 248] on button "Done" at bounding box center [1375, 256] width 253 height 41
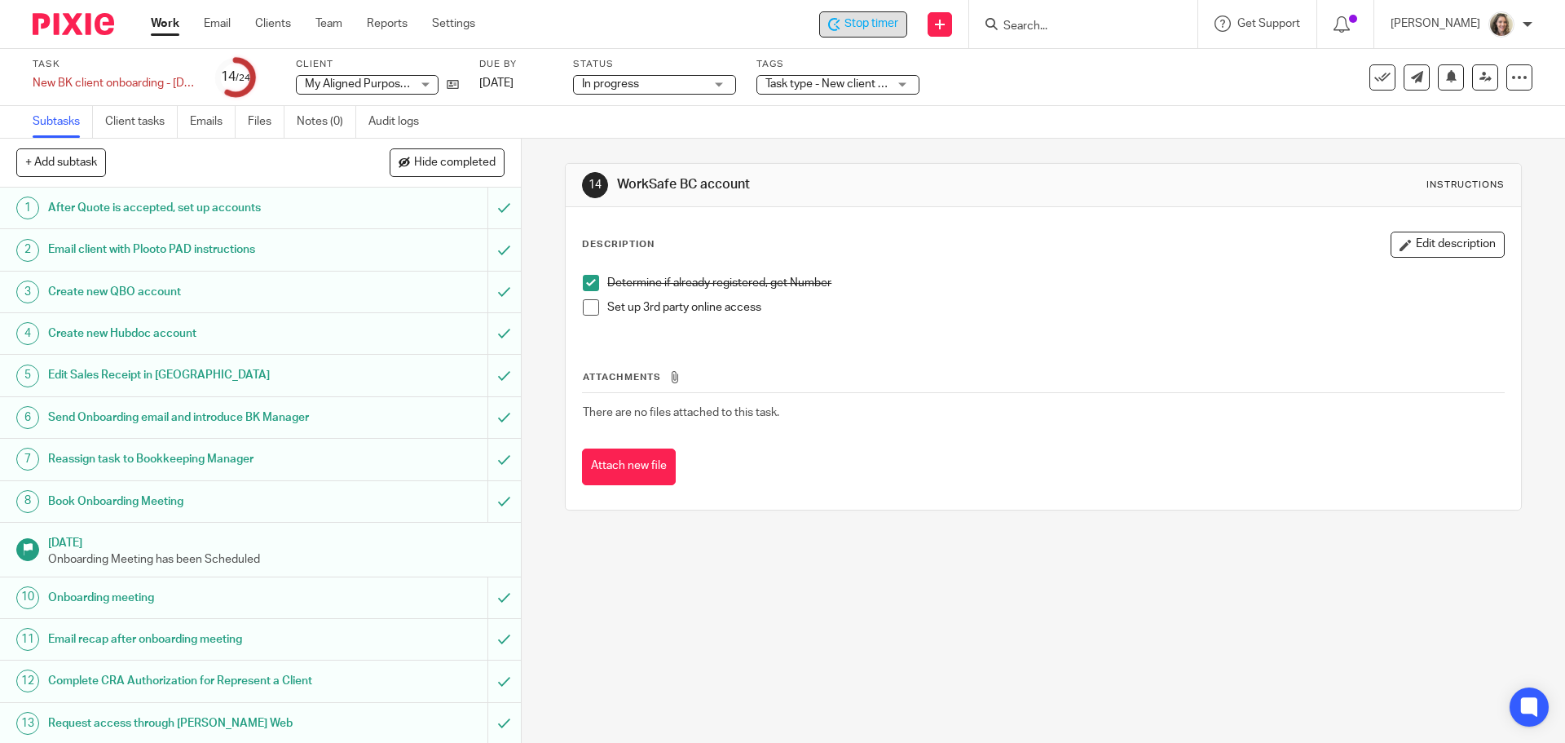
click at [1080, 25] on input "Search" at bounding box center [1075, 27] width 147 height 15
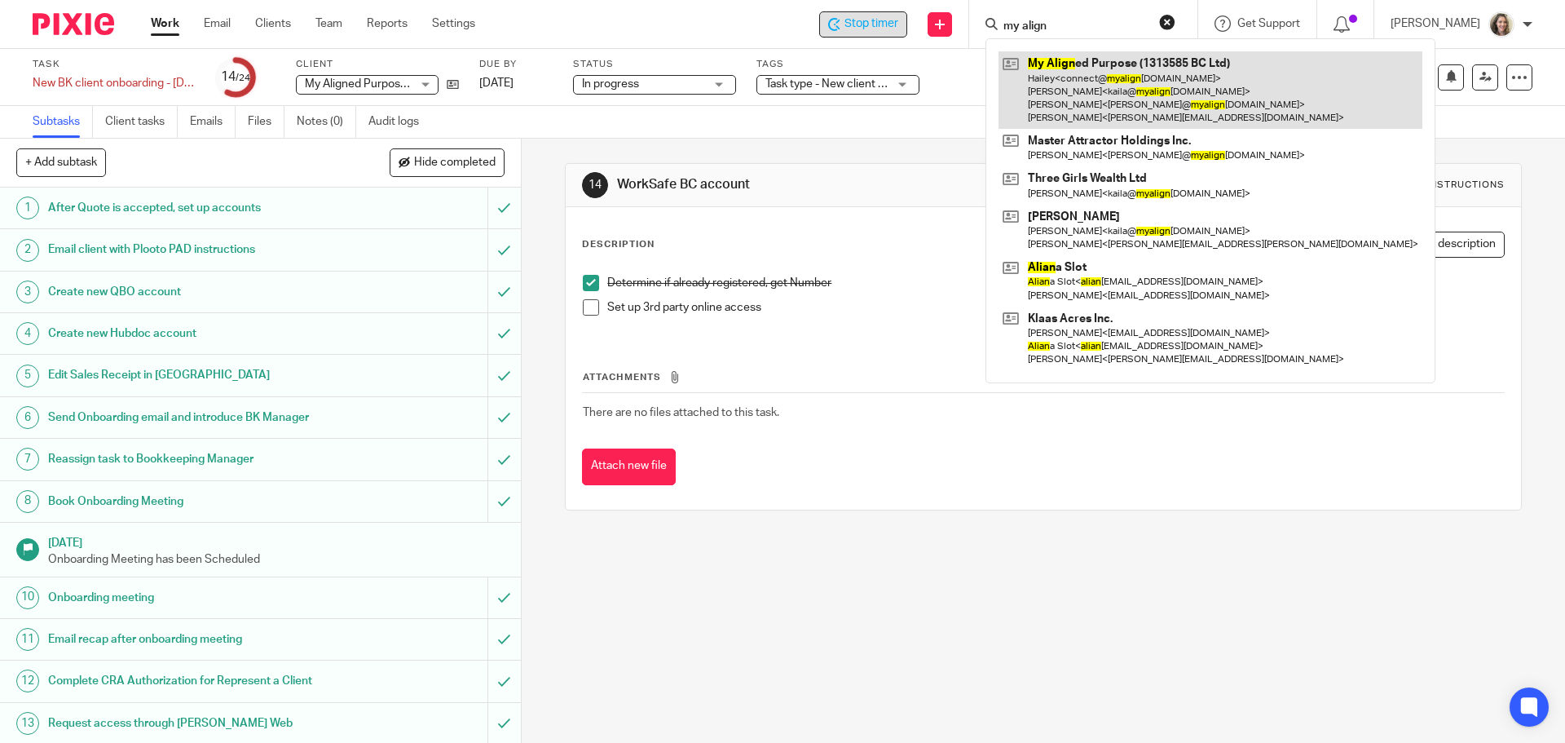
type input "my align"
click at [1117, 82] on link at bounding box center [1211, 89] width 424 height 77
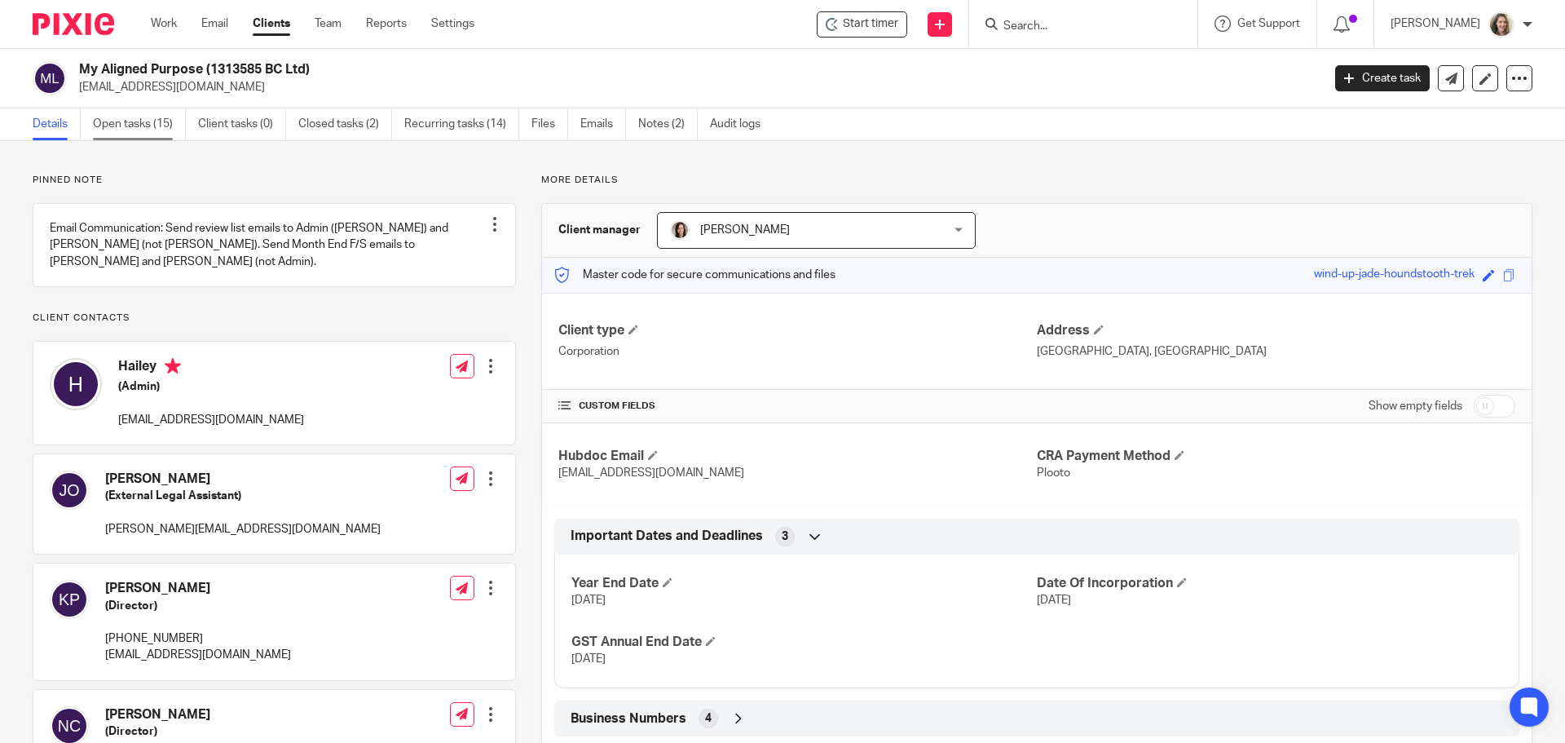
click at [139, 129] on link "Open tasks (15)" at bounding box center [139, 124] width 93 height 32
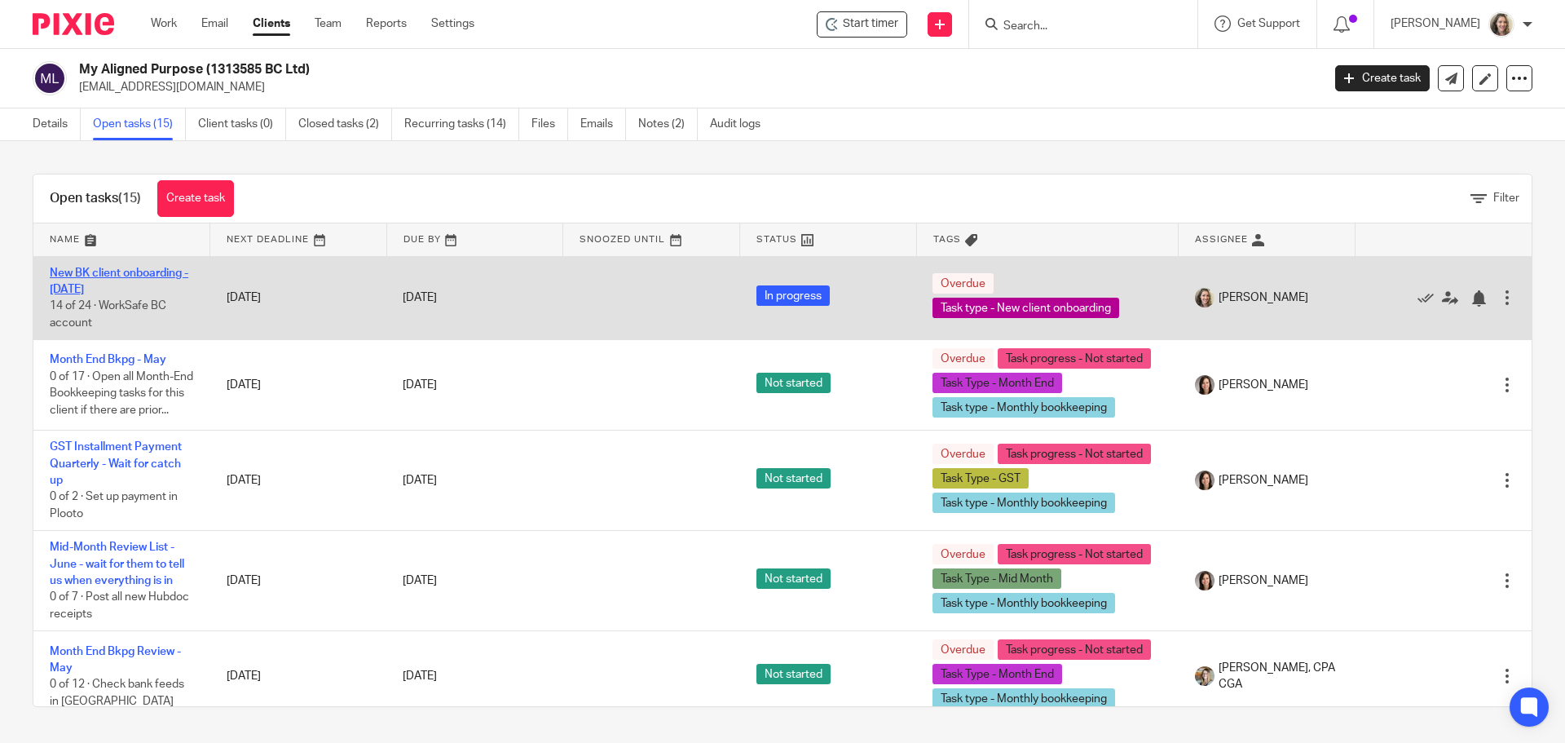
click at [117, 275] on link "New BK client onboarding - [DATE]" at bounding box center [119, 281] width 139 height 28
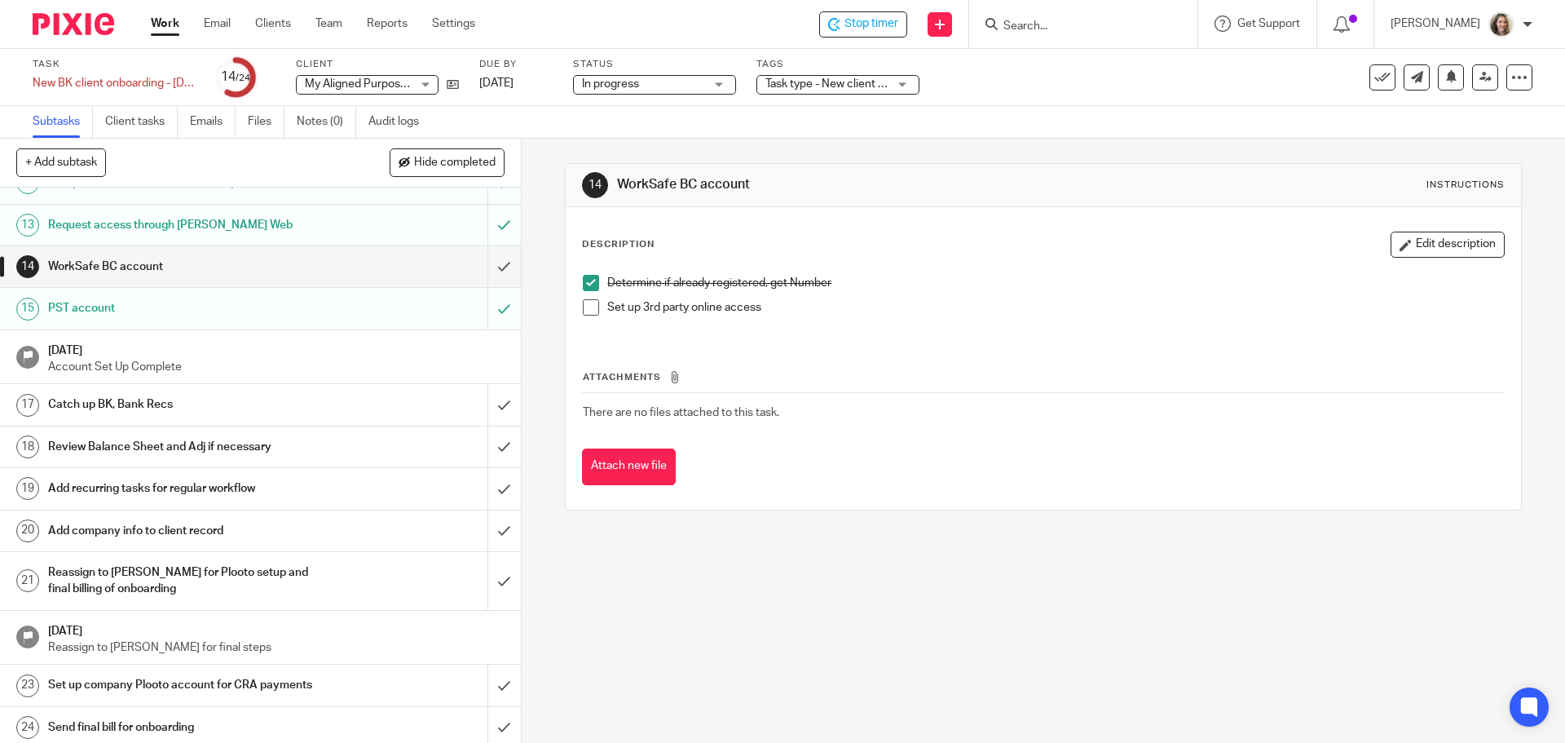
scroll to position [504, 0]
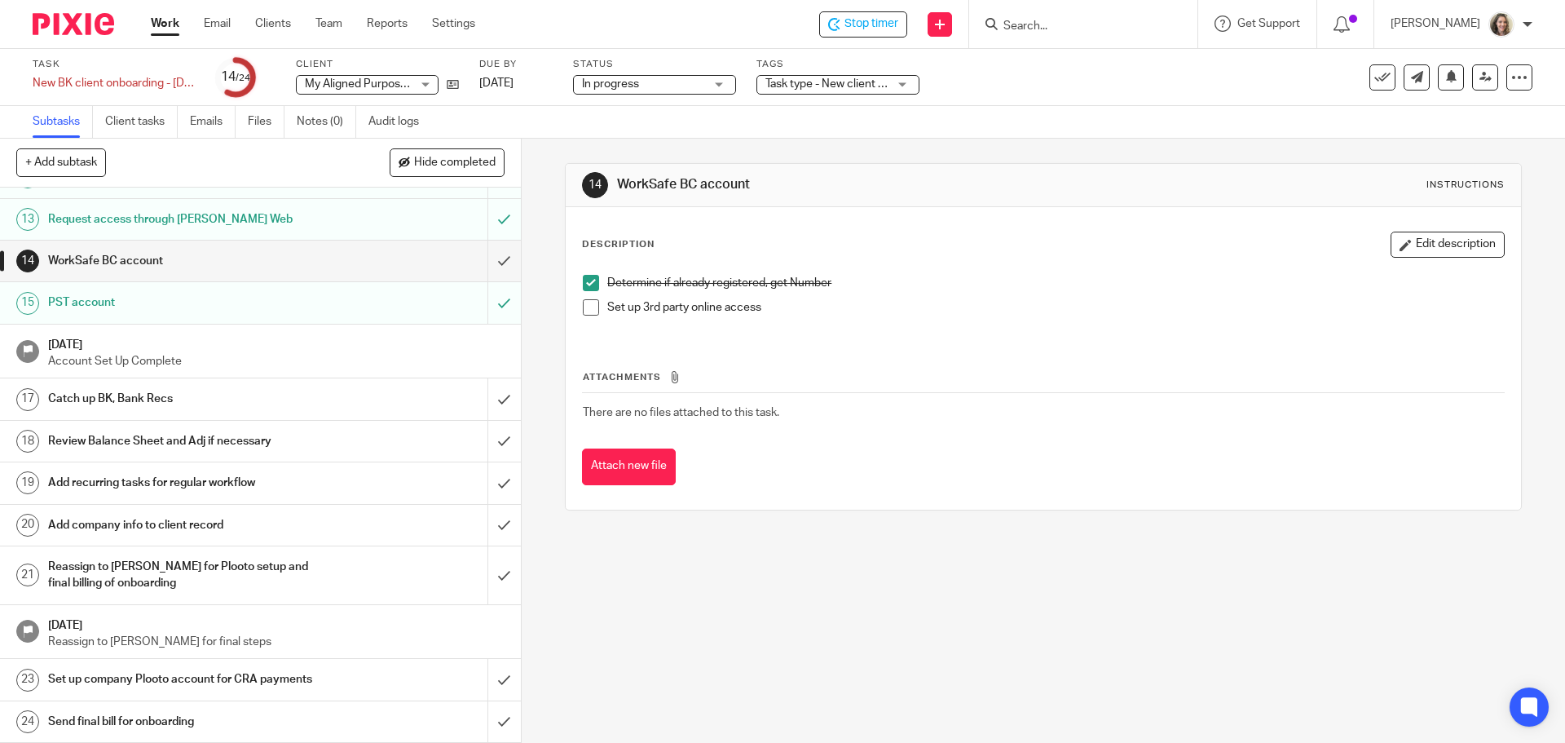
click at [152, 681] on h1 "Set up company Plooto account for CRA payments" at bounding box center [189, 679] width 282 height 24
